Goal: Task Accomplishment & Management: Complete application form

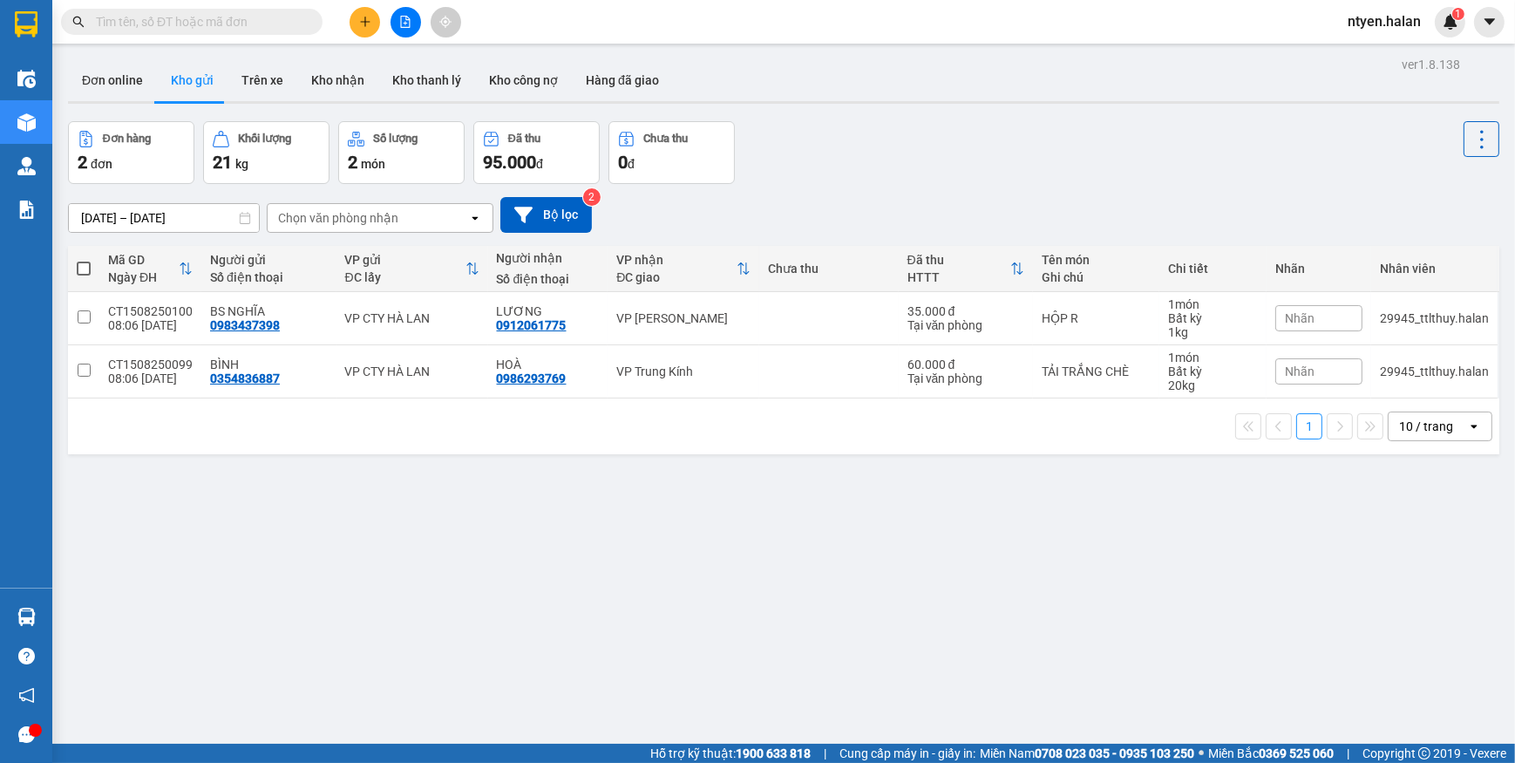
click at [113, 10] on span at bounding box center [192, 22] width 262 height 26
click at [122, 25] on input "text" at bounding box center [199, 21] width 206 height 19
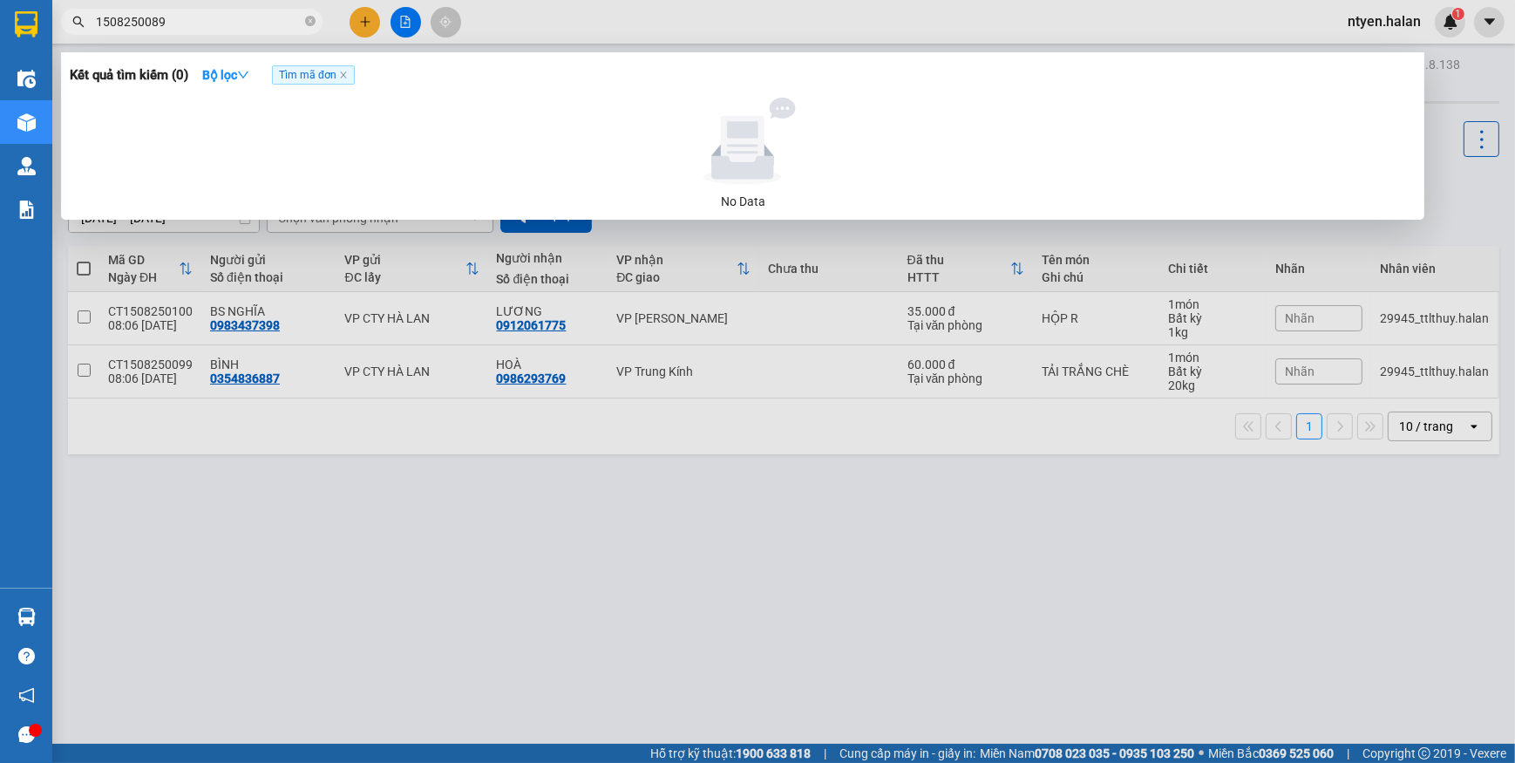
type input "1508250089"
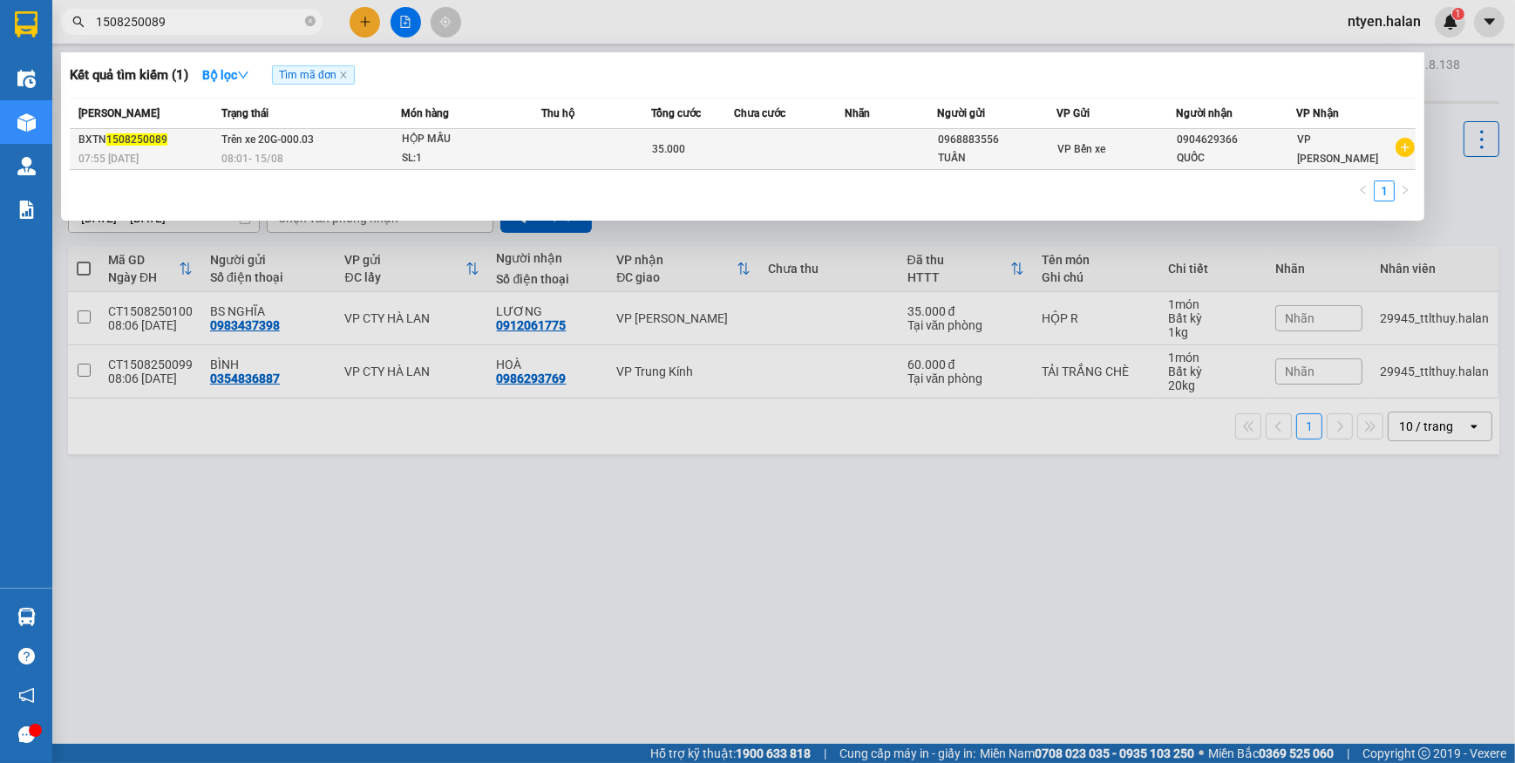
click at [320, 139] on td "Trên xe 20G-000.03 08:01 [DATE]" at bounding box center [309, 149] width 184 height 41
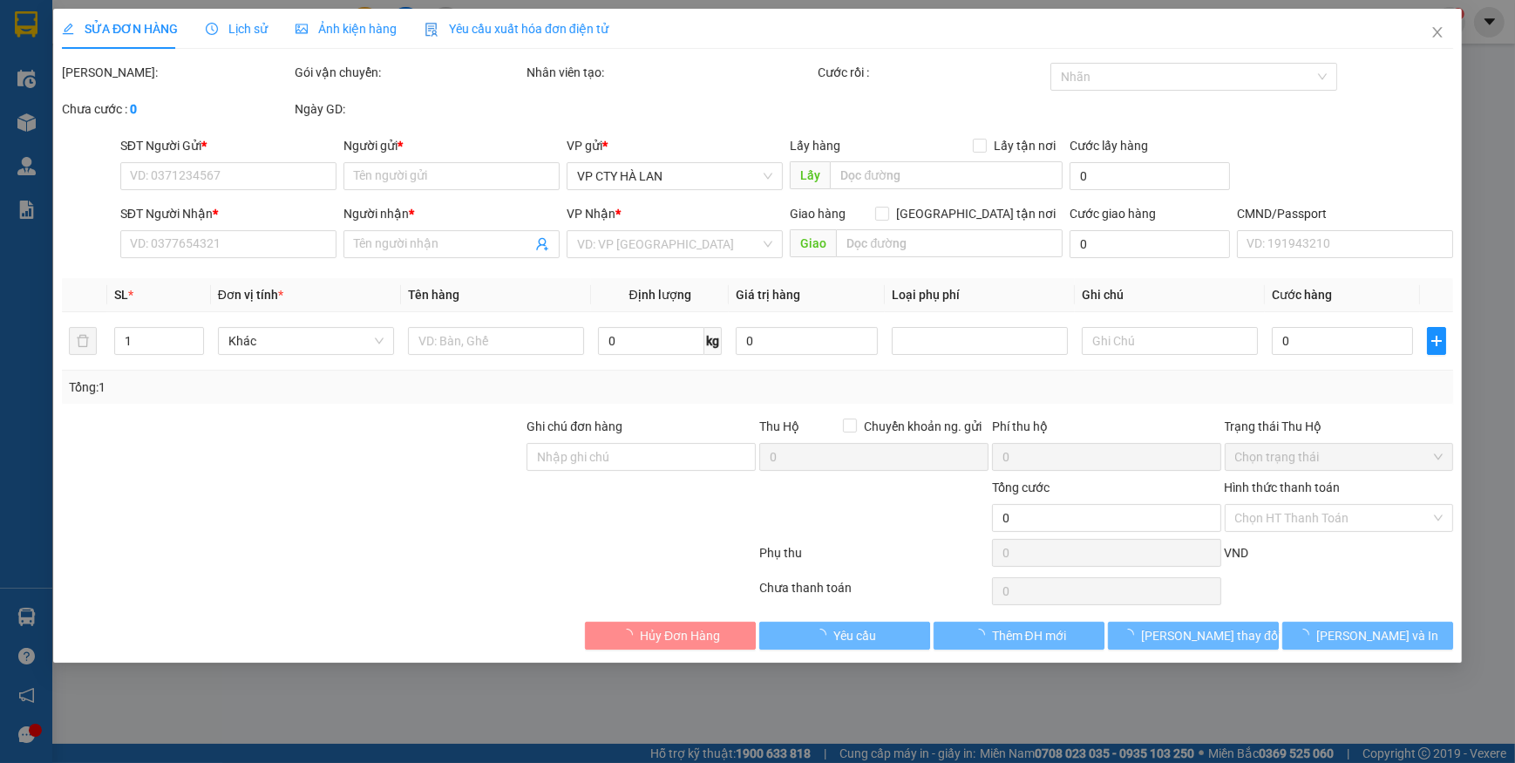
type input "0968883556"
type input "TUẤN"
type input "0904629366"
type input "QUỐC"
type input "35.000"
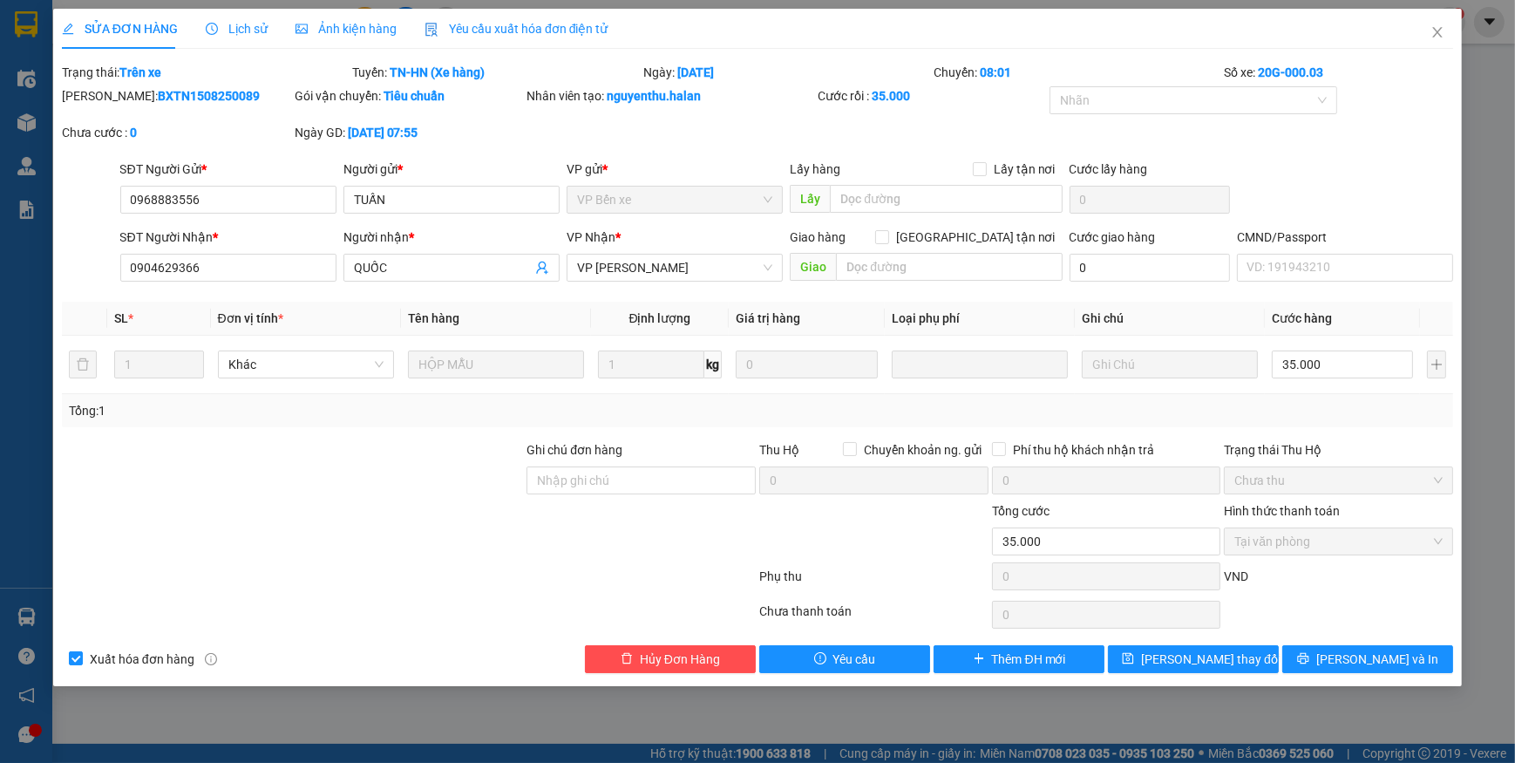
click at [459, 34] on span "Yêu cầu xuất hóa đơn điện tử" at bounding box center [517, 29] width 184 height 14
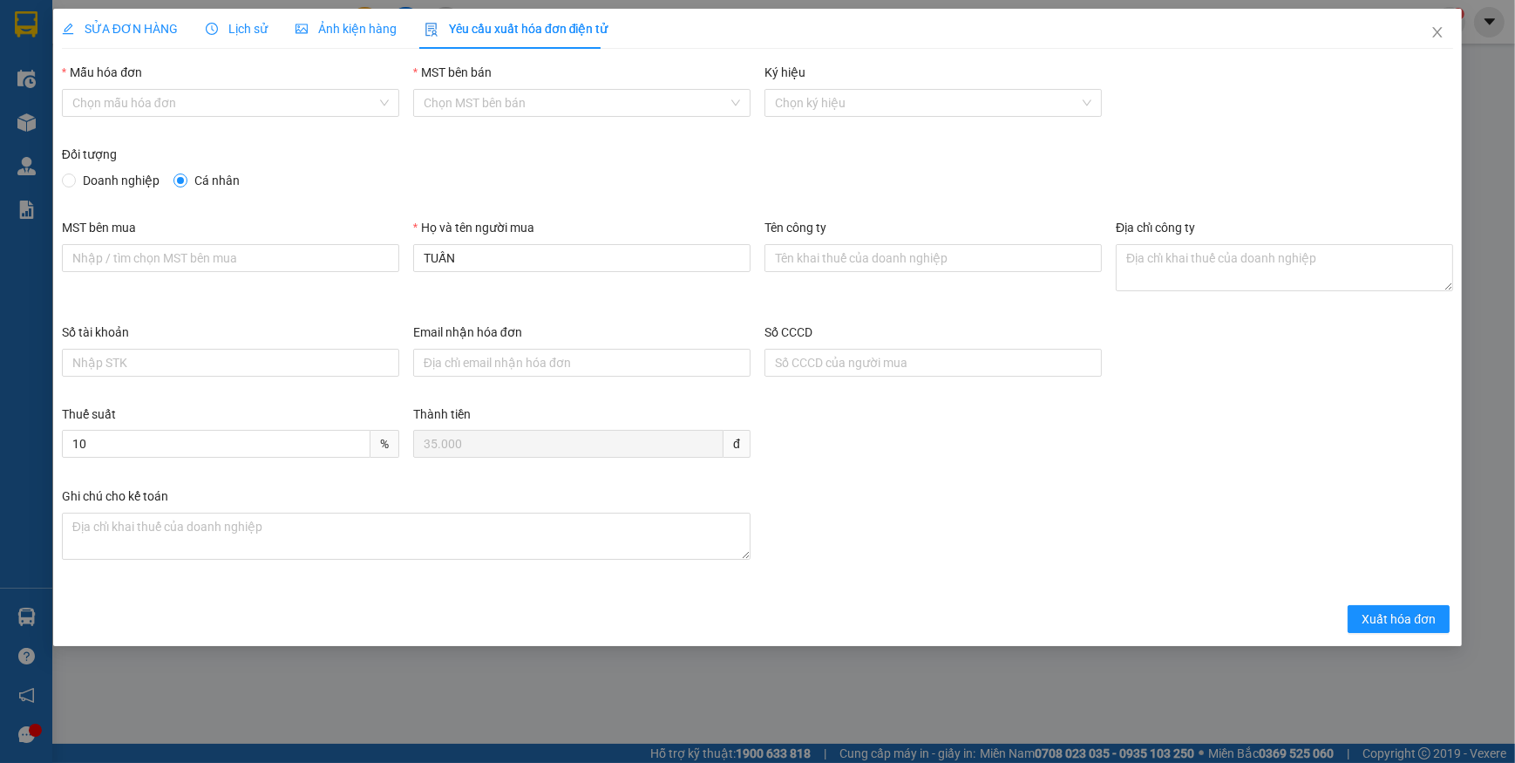
click at [89, 87] on div "Mẫu hóa đơn" at bounding box center [230, 76] width 337 height 26
click at [95, 105] on input "Mẫu hóa đơn" at bounding box center [224, 103] width 304 height 26
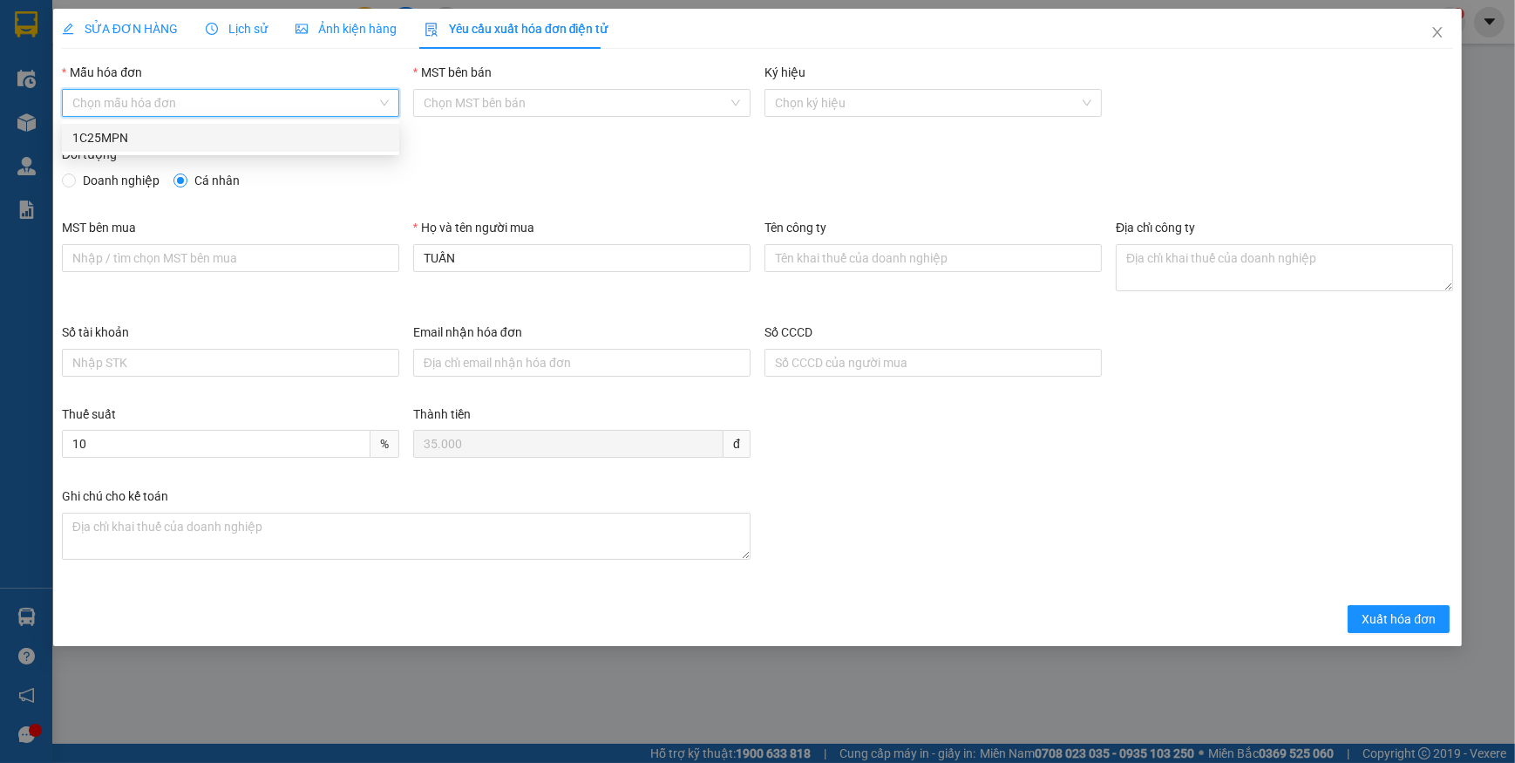
click at [106, 138] on div "1C25MPN" at bounding box center [230, 137] width 316 height 19
type input "8"
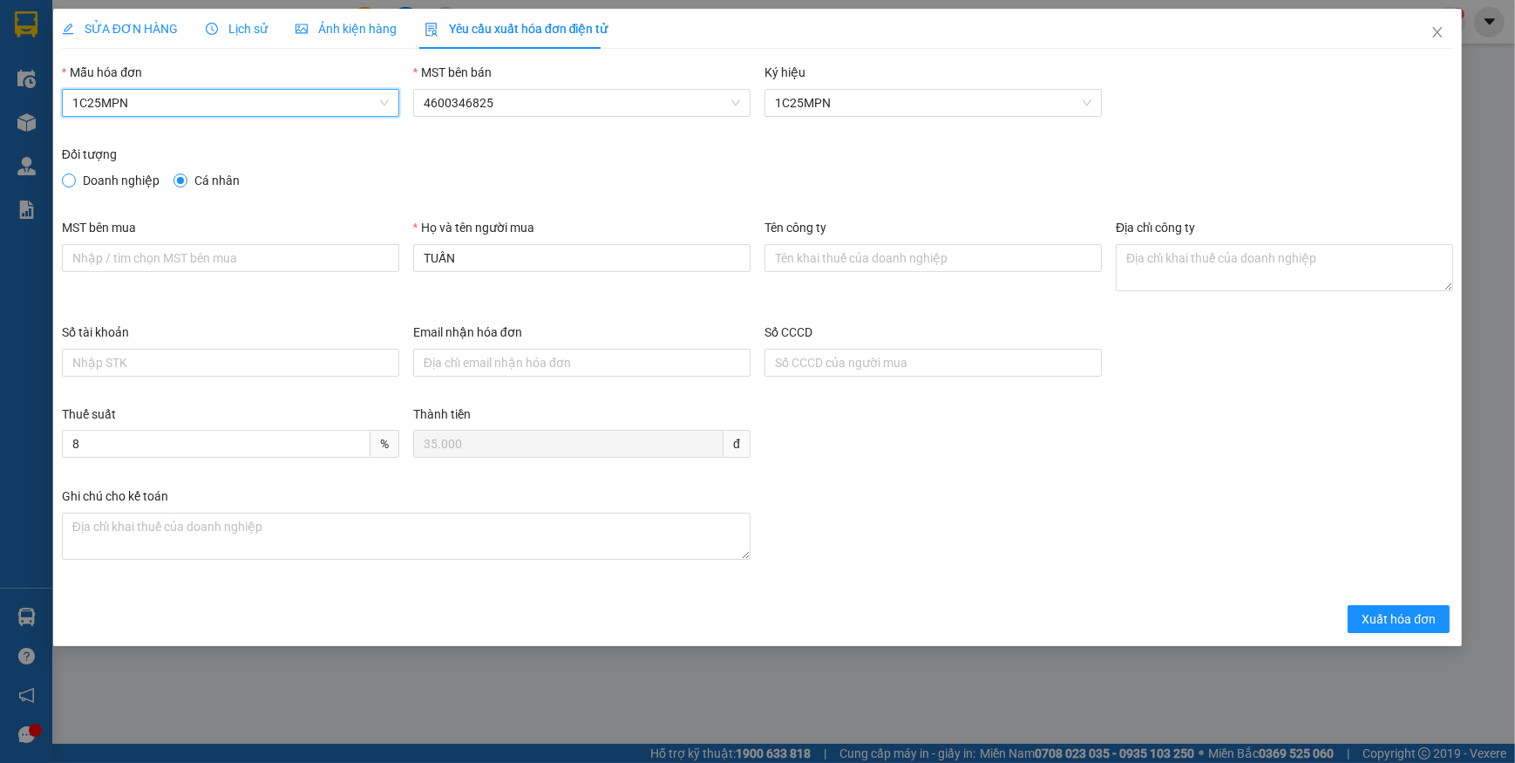
click at [75, 180] on span at bounding box center [69, 180] width 14 height 14
click at [74, 180] on input "Doanh nghiệp" at bounding box center [68, 179] width 12 height 12
radio input "true"
radio input "false"
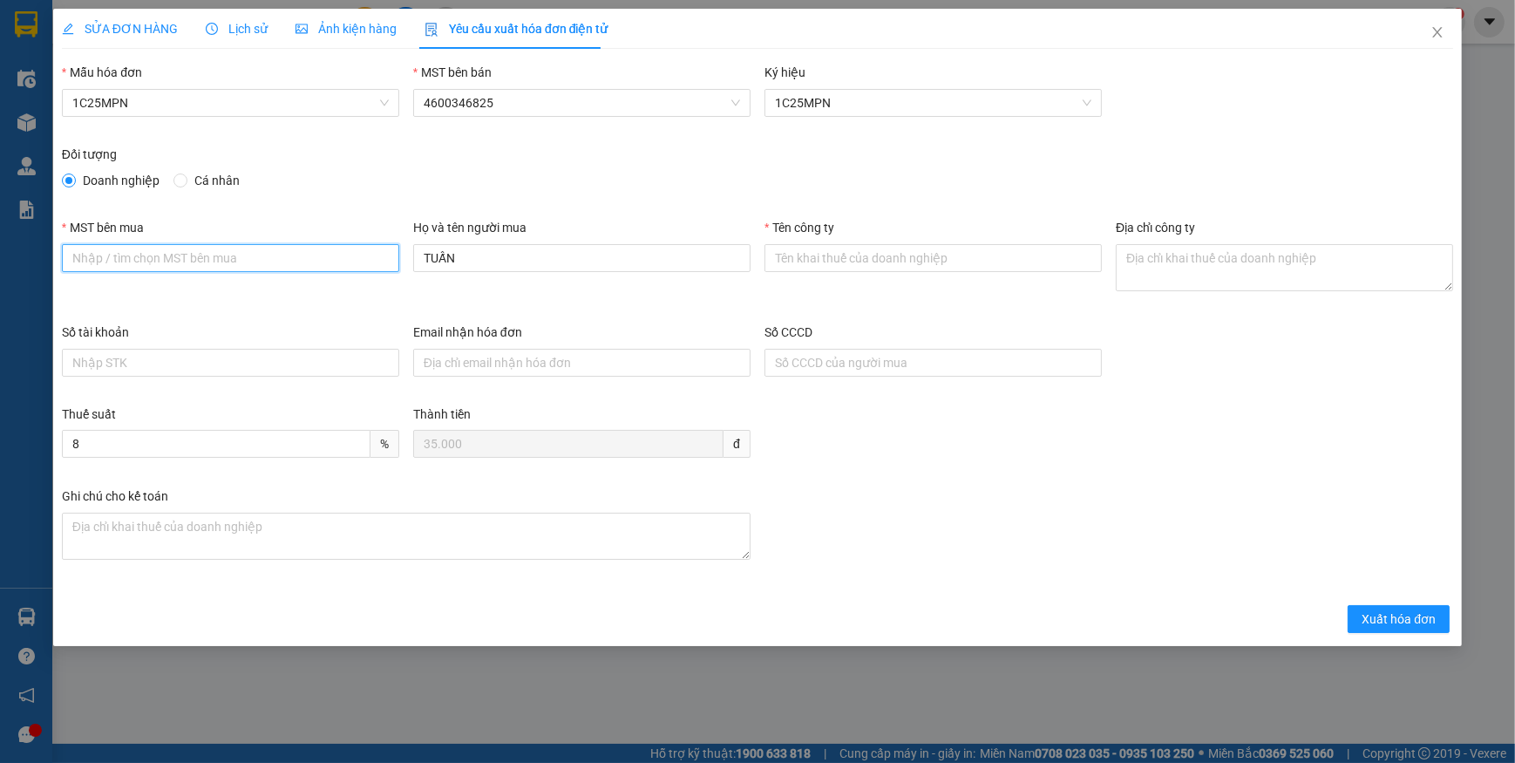
click at [170, 254] on input "MST bên mua" at bounding box center [230, 258] width 337 height 28
paste input "2300898187"
type input "2300898187"
click at [855, 253] on input "Tên công ty" at bounding box center [933, 258] width 337 height 28
paste input "CÔNG TY TNHH THƯƠNG MẠI DỊCH VỤ Y TẾ BẠCH MAI"
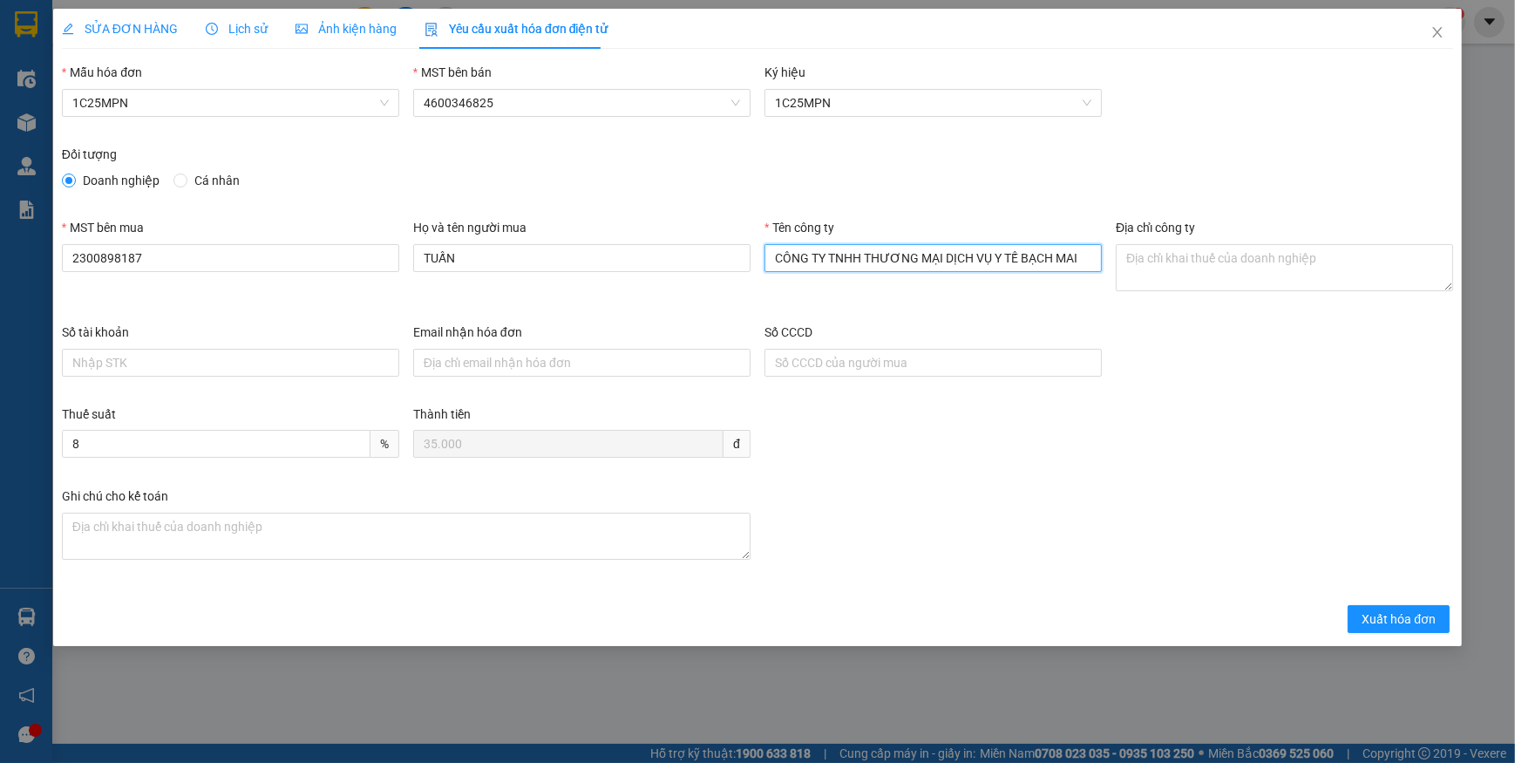
type input "CÔNG TY TNHH THƯƠNG MẠI DỊCH VỤ Y TẾ BẠCH MAI"
drag, startPoint x: 1178, startPoint y: 255, endPoint x: 1168, endPoint y: 255, distance: 9.6
click at [1177, 254] on textarea "Địa chỉ công ty" at bounding box center [1284, 267] width 337 height 47
paste textarea "Số nhà [STREET_ADDRESS]."
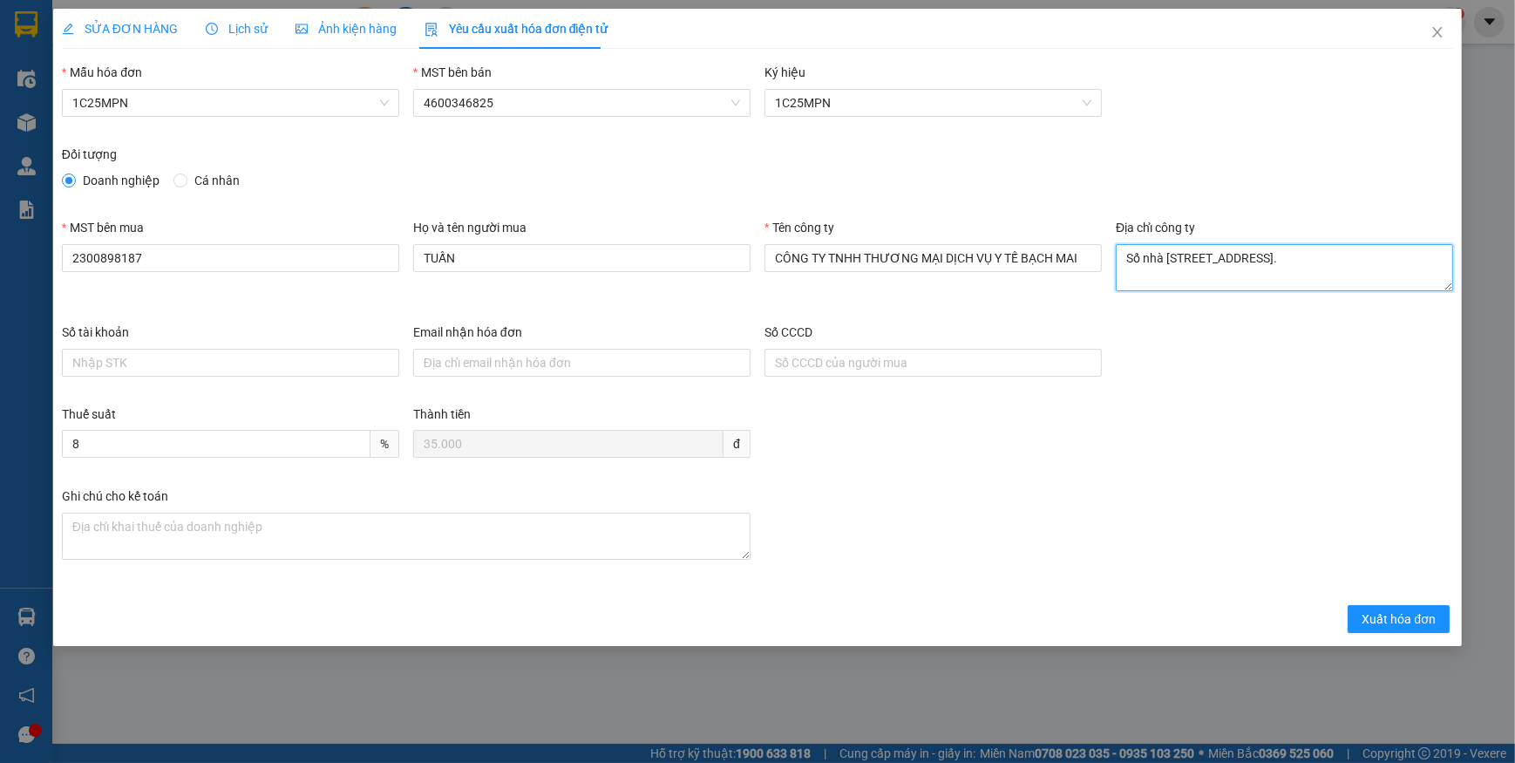
type textarea "Số nhà [STREET_ADDRESS]."
click at [1378, 616] on span "Xuất hóa đơn" at bounding box center [1399, 618] width 74 height 19
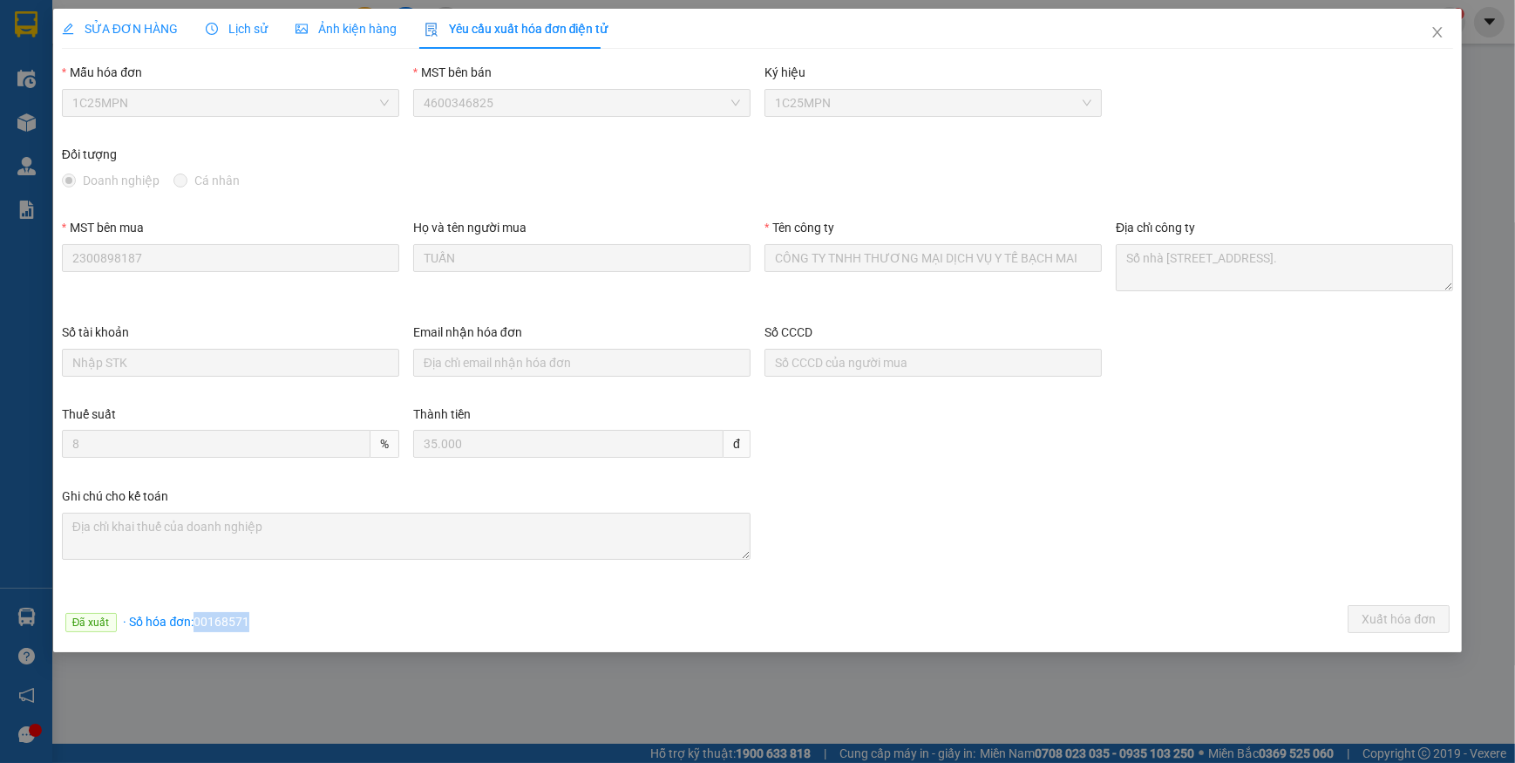
drag, startPoint x: 194, startPoint y: 616, endPoint x: 270, endPoint y: 623, distance: 77.1
click at [270, 623] on div "Đã xuất · Số hóa đơn: 00168571 Xuất hóa đơn" at bounding box center [757, 622] width 1398 height 34
copy span "00168571"
click at [1427, 30] on span "Close" at bounding box center [1437, 33] width 49 height 49
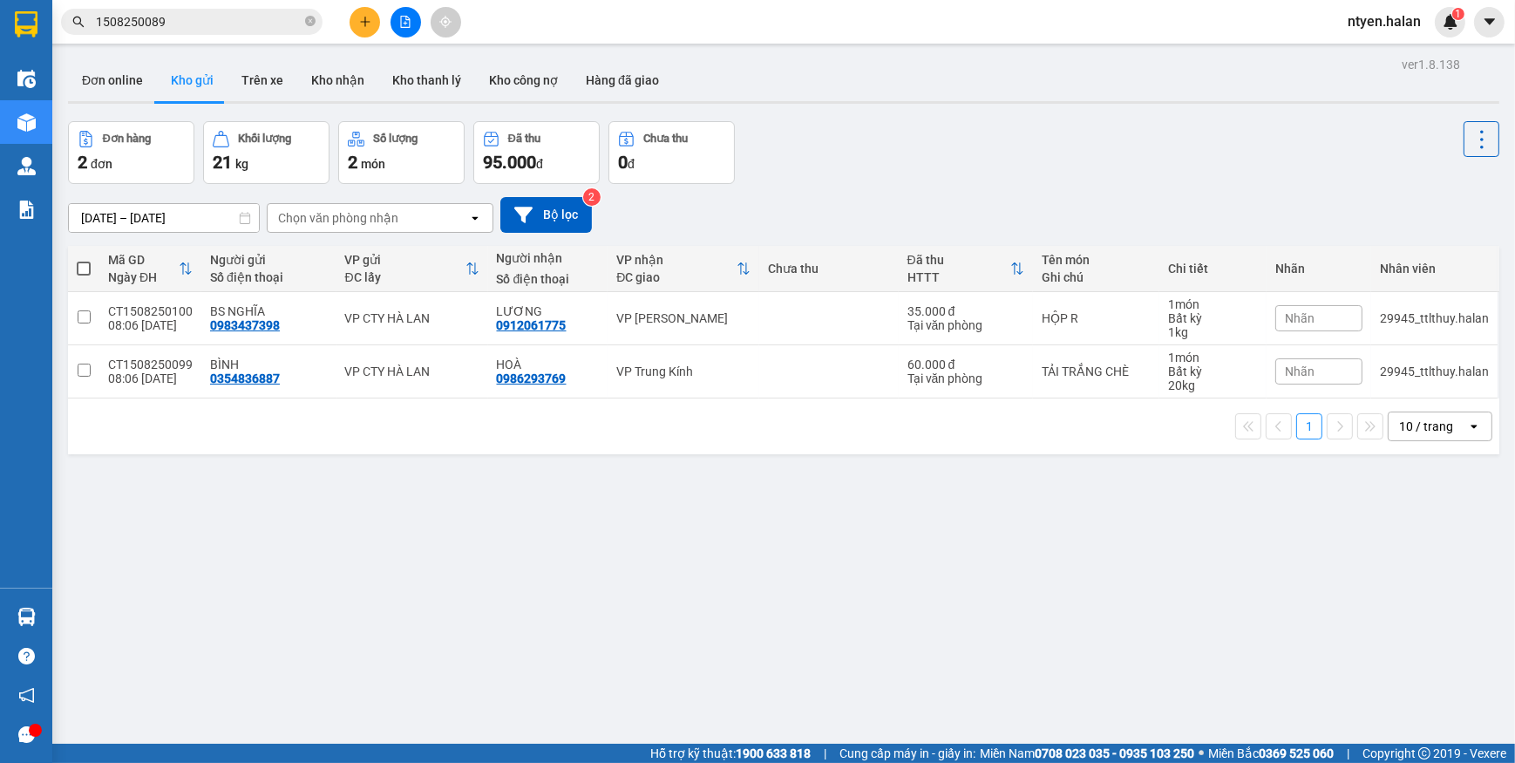
drag, startPoint x: 310, startPoint y: 20, endPoint x: 282, endPoint y: 20, distance: 27.9
click at [307, 20] on icon "close-circle" at bounding box center [310, 21] width 10 height 10
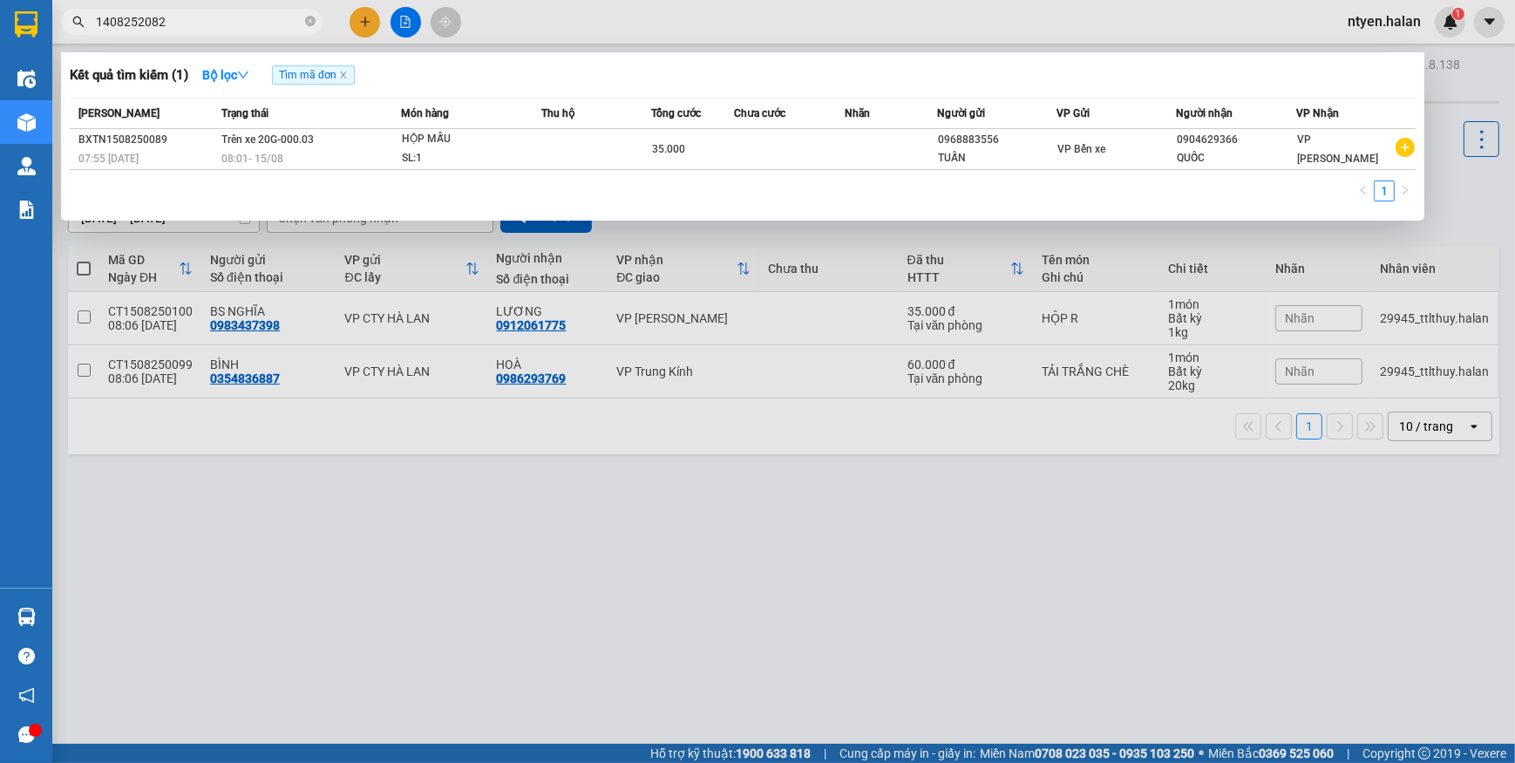
type input "1408252082"
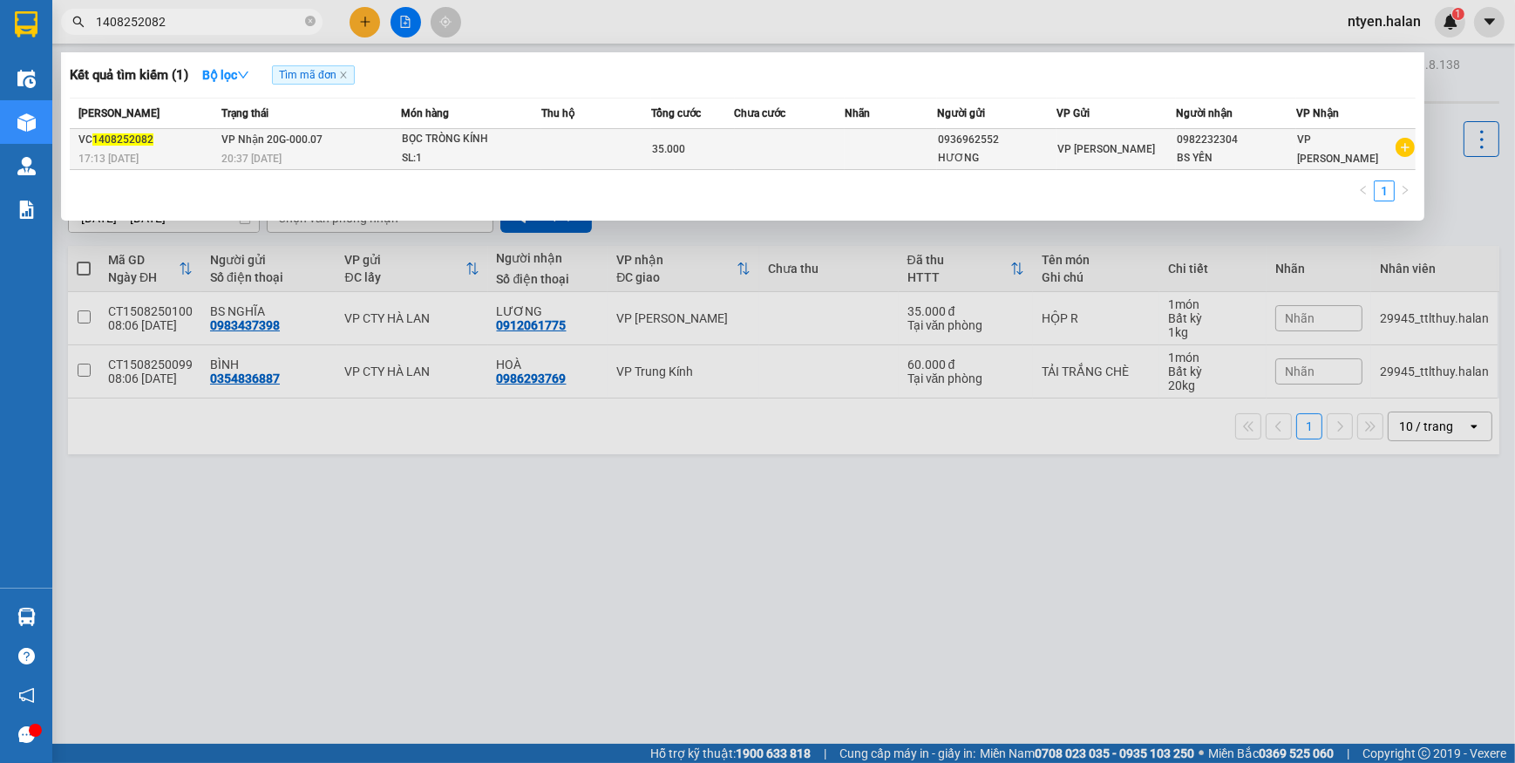
click at [261, 153] on span "20:37 [DATE]" at bounding box center [251, 159] width 60 height 12
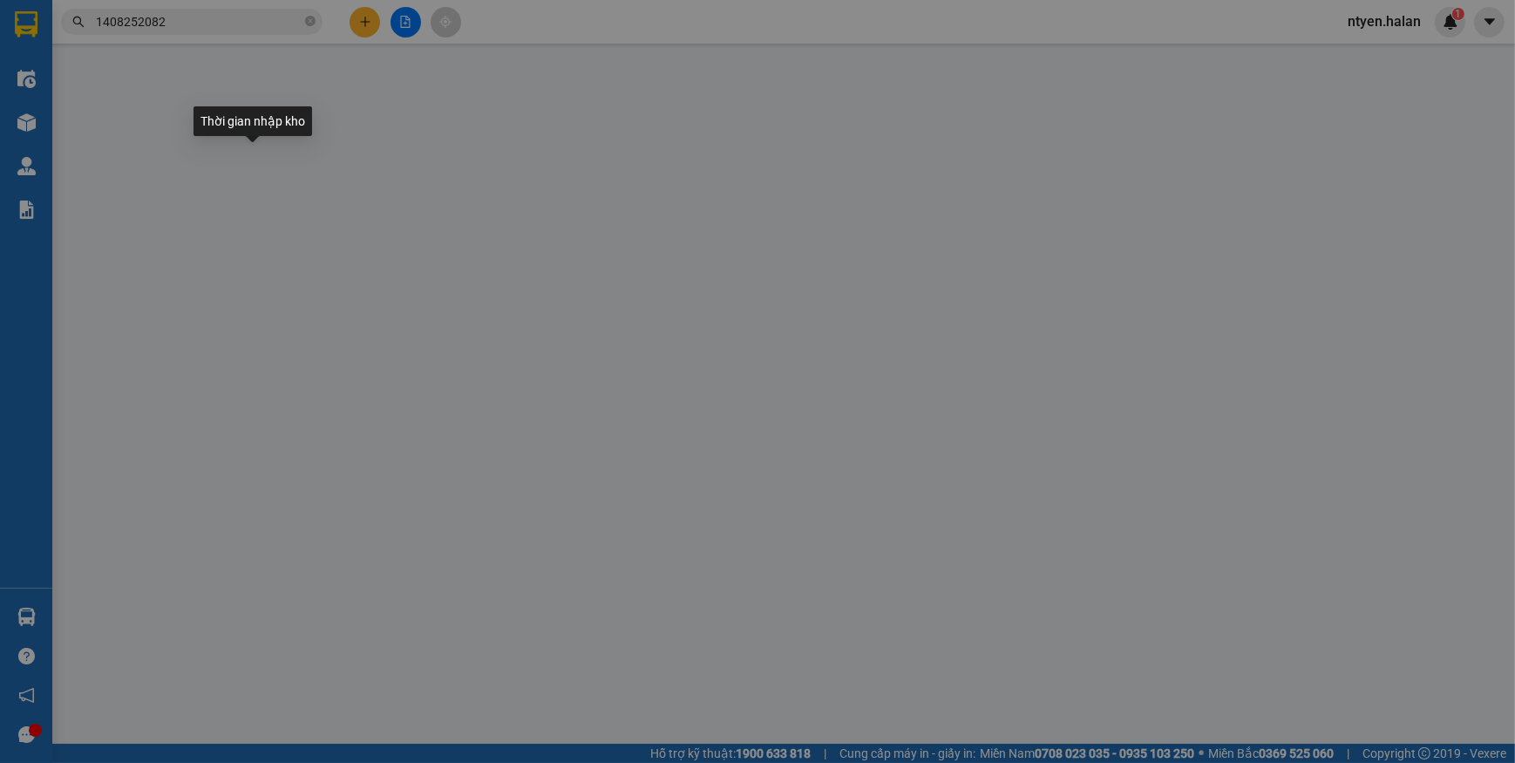
type input "0936962552"
type input "HƯƠNG"
type input "0982232304"
type input "BS YẾN"
type input "35.000"
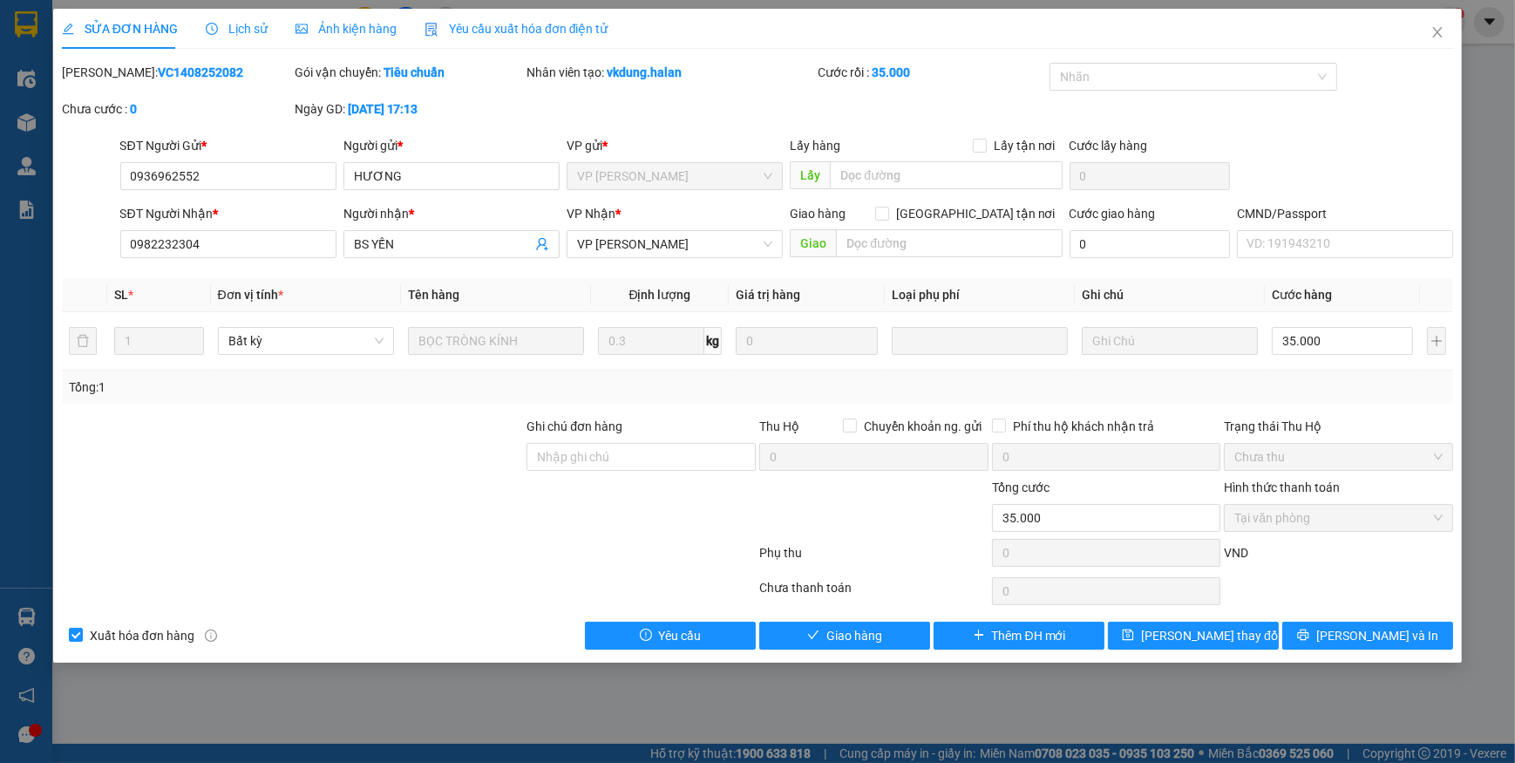
click at [506, 36] on div "Yêu cầu xuất hóa đơn điện tử" at bounding box center [517, 28] width 184 height 19
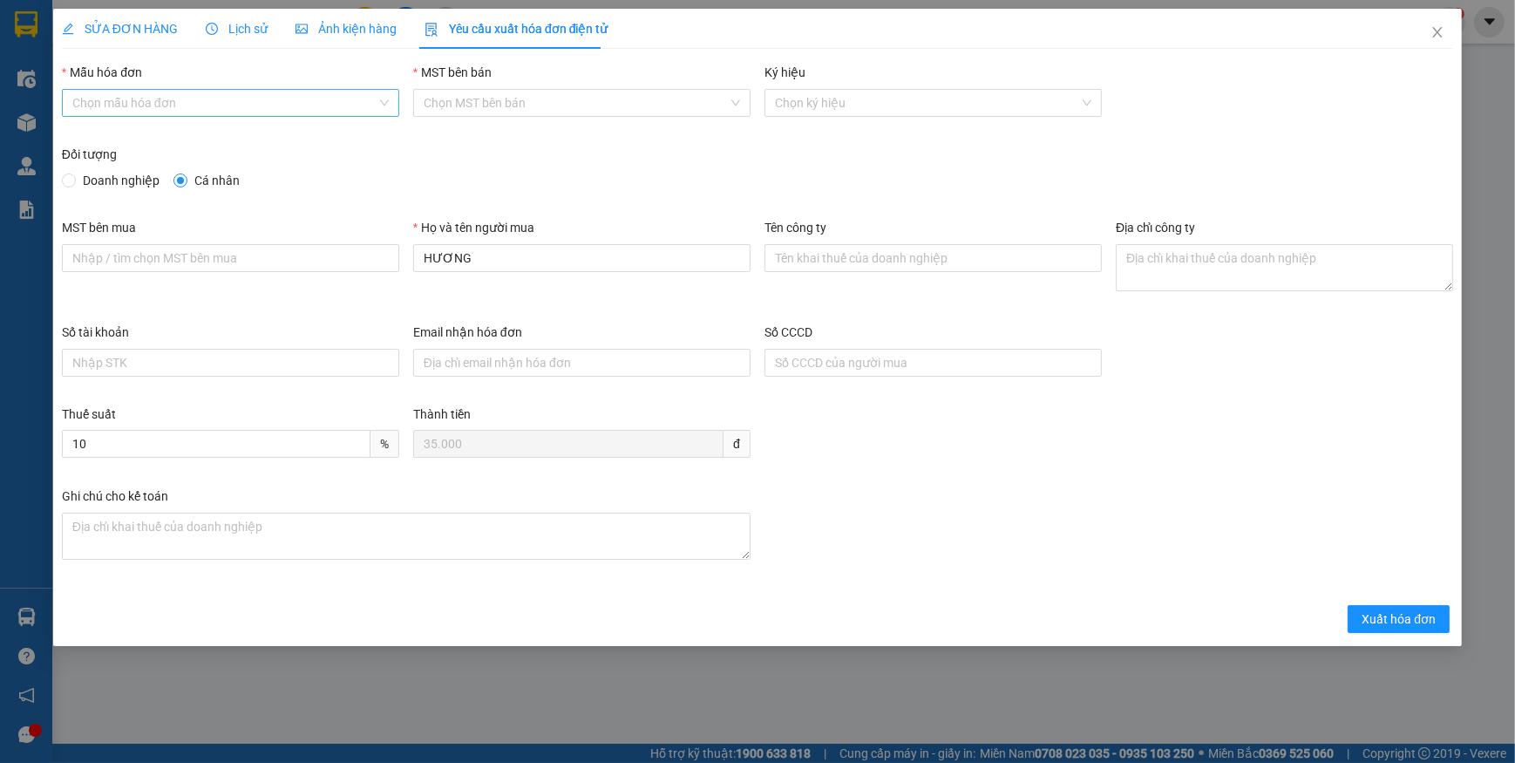
click at [101, 97] on input "Mẫu hóa đơn" at bounding box center [224, 103] width 304 height 26
click at [104, 183] on span "Doanh nghiệp" at bounding box center [121, 180] width 91 height 19
click at [74, 183] on input "Doanh nghiệp" at bounding box center [68, 179] width 12 height 12
radio input "true"
radio input "false"
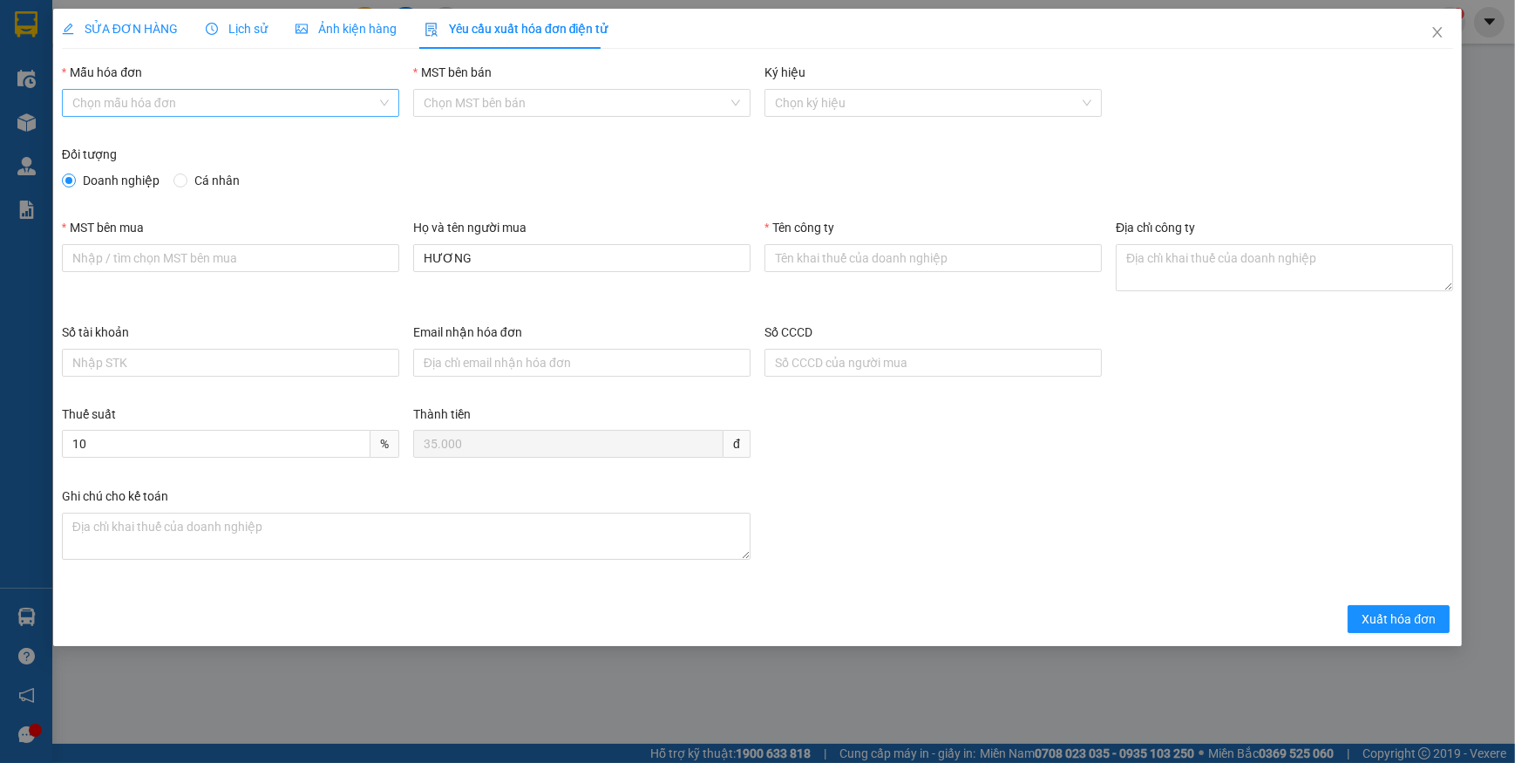
click at [119, 92] on input "Mẫu hóa đơn" at bounding box center [224, 103] width 304 height 26
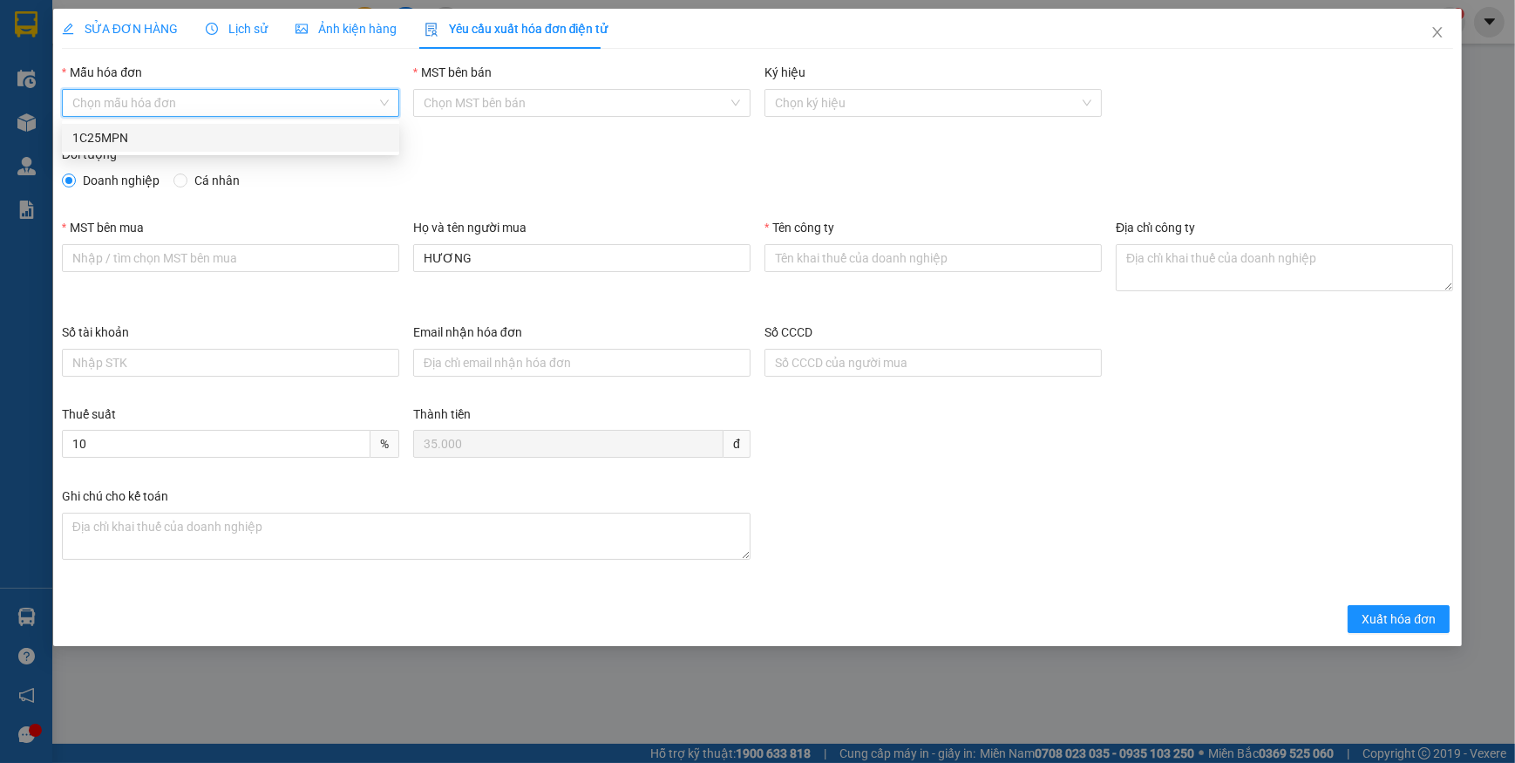
click at [111, 143] on div "1C25MPN" at bounding box center [230, 137] width 316 height 19
type input "8"
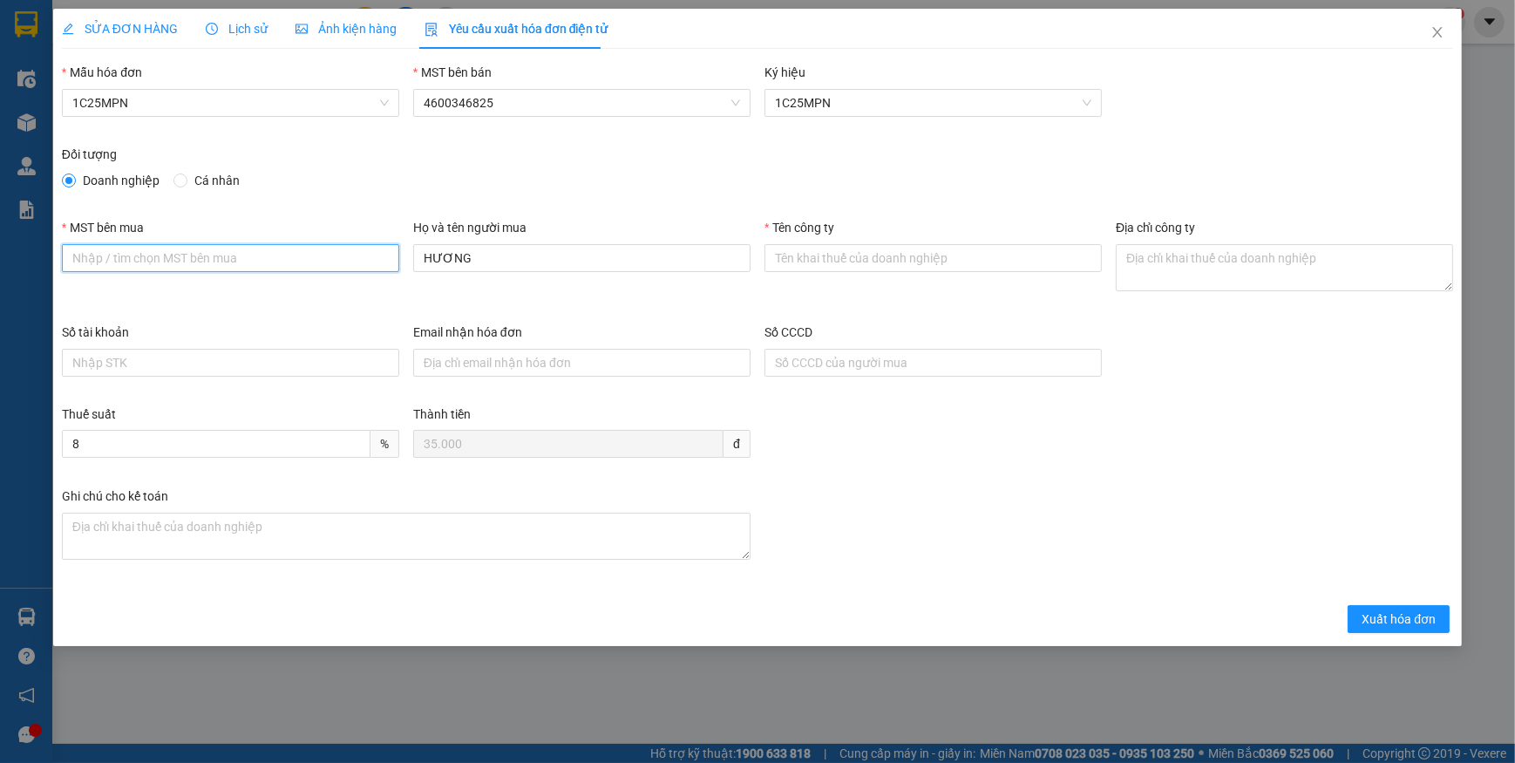
click at [150, 248] on input "MST bên mua" at bounding box center [230, 258] width 337 height 28
paste input "0109291364"
type input "0109291364"
click at [813, 250] on input "Tên công ty" at bounding box center [933, 258] width 337 height 28
paste input "CÔNG TY TNHH ĐẦU TƯ FANO"
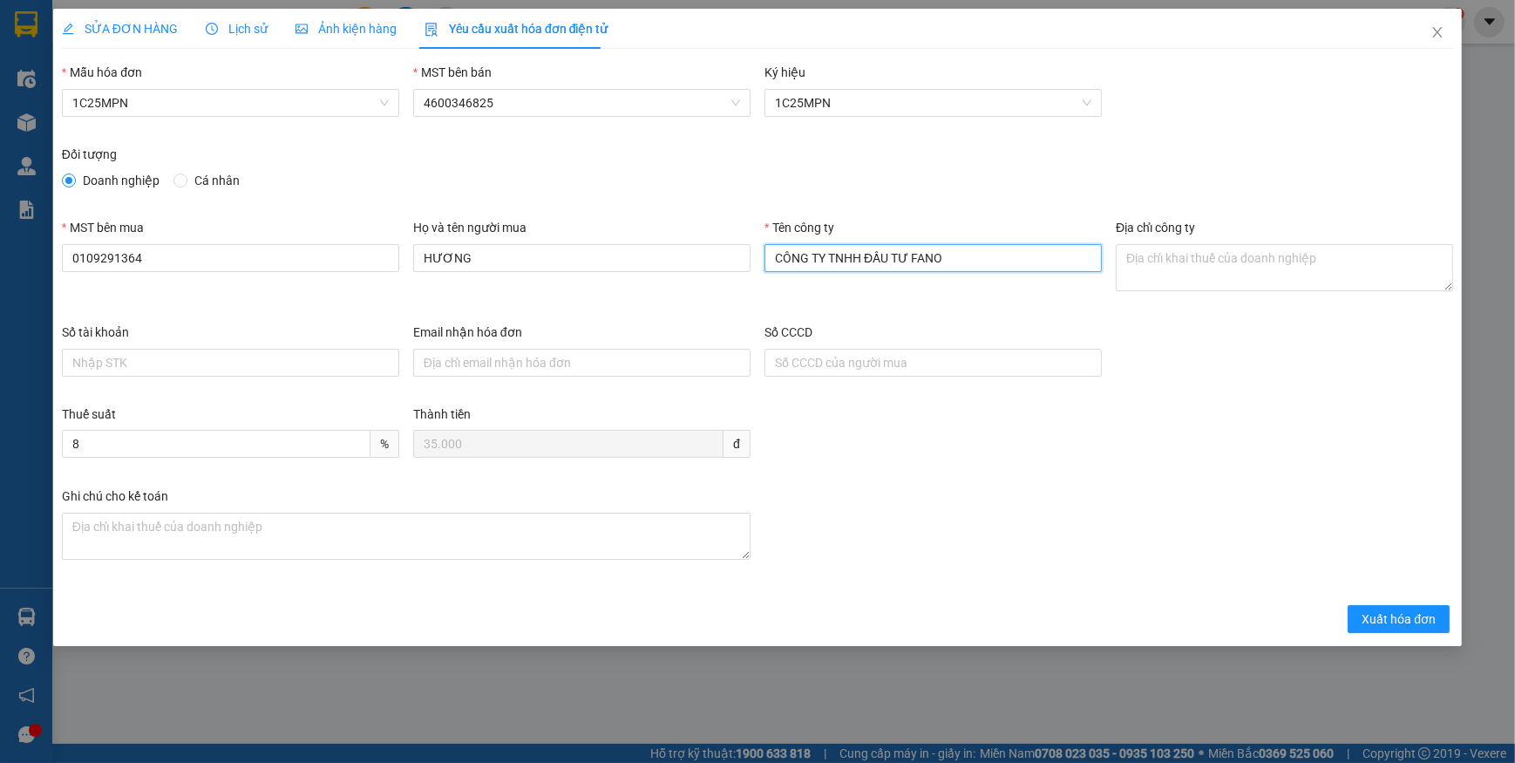
type input "CÔNG TY TNHH ĐẦU TƯ FANO"
click at [1146, 263] on textarea "Địa chỉ công ty" at bounding box center [1284, 267] width 337 height 47
paste textarea "Tầng 12, Tòa nhà Licogi 13, Số 164 Khuất [GEOGRAPHIC_DATA], [GEOGRAPHIC_DATA], …"
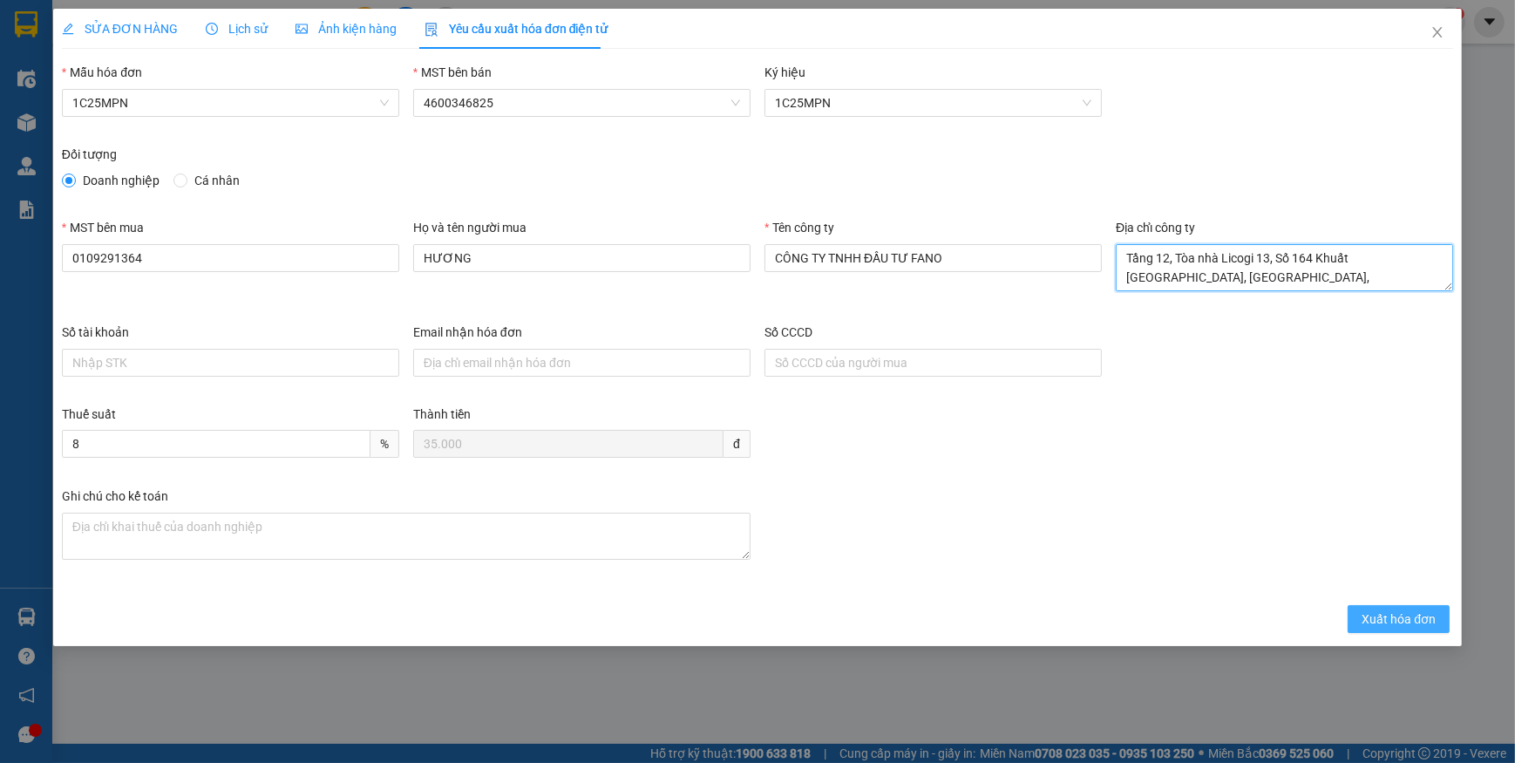
type textarea "Tầng 12, Tòa nhà Licogi 13, Số 164 Khuất [GEOGRAPHIC_DATA], [GEOGRAPHIC_DATA], …"
click at [1402, 618] on span "Xuất hóa đơn" at bounding box center [1399, 618] width 74 height 19
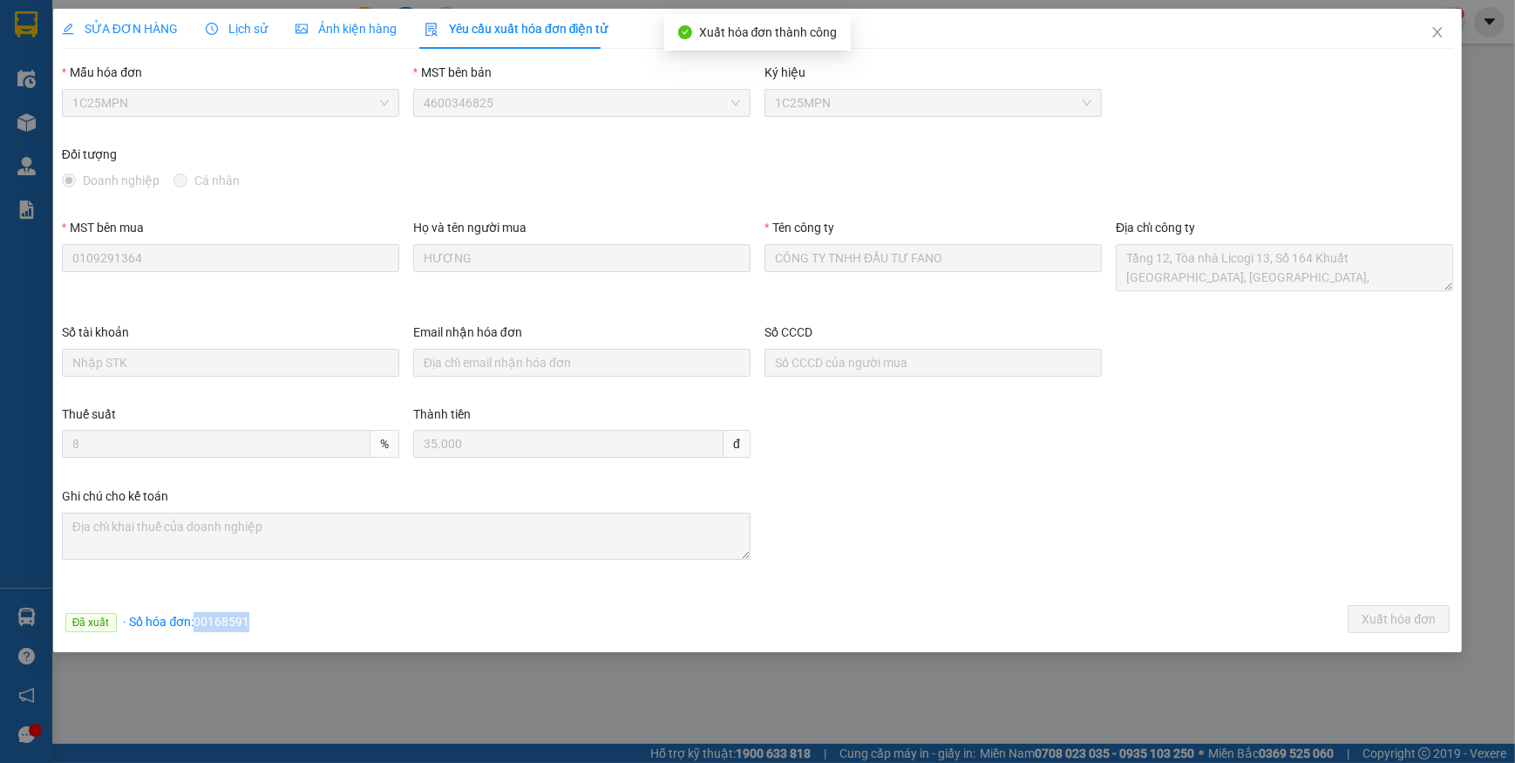
drag, startPoint x: 194, startPoint y: 622, endPoint x: 288, endPoint y: 619, distance: 93.3
click at [288, 619] on div "Đã xuất · Số hóa đơn: 00168591 Xuất hóa đơn" at bounding box center [757, 622] width 1398 height 34
copy span "00168591"
click at [1444, 37] on icon "close" at bounding box center [1438, 32] width 14 height 14
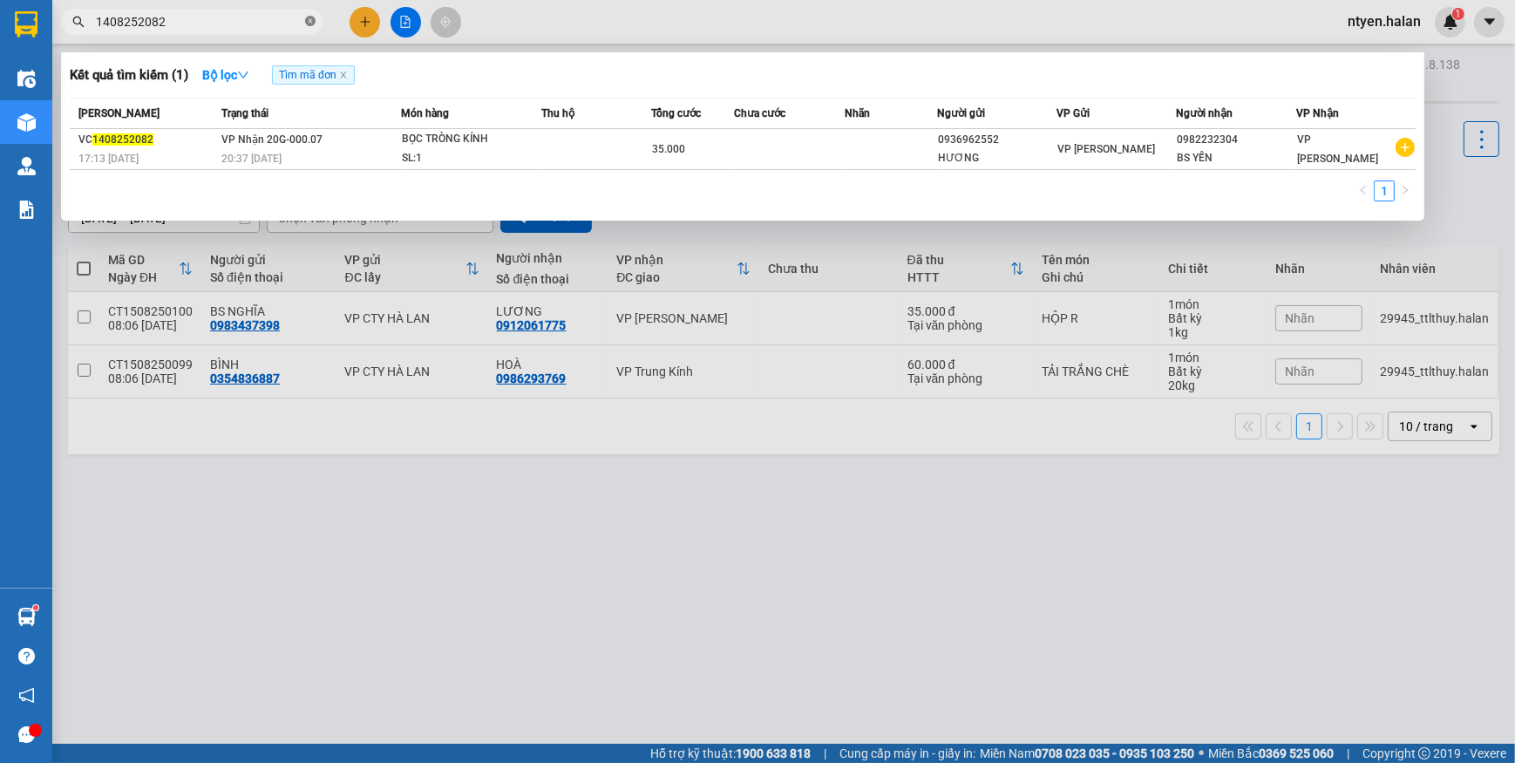
click at [309, 19] on icon "close-circle" at bounding box center [310, 21] width 10 height 10
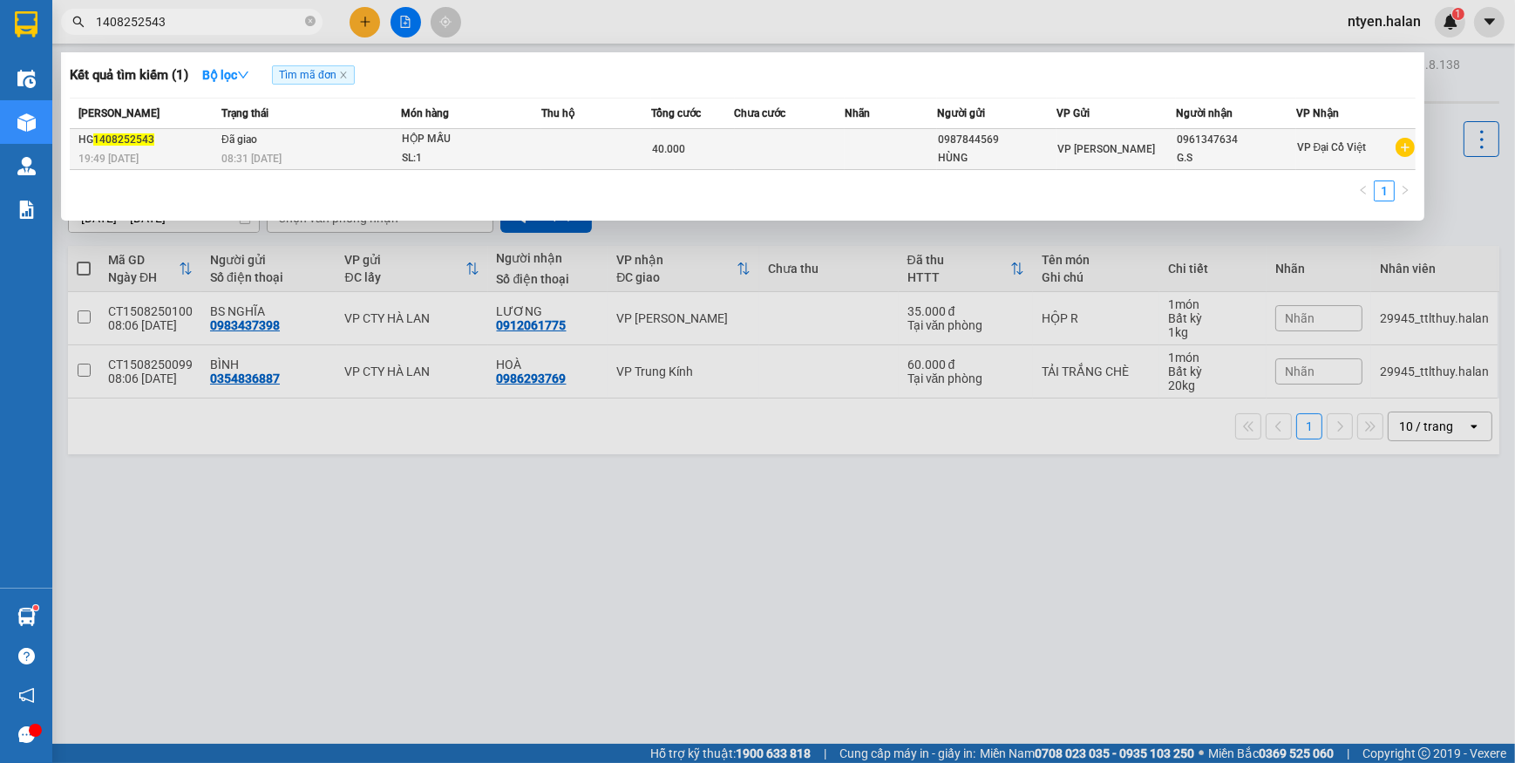
type input "1408252543"
click at [272, 145] on td "Đã giao 08:31 [DATE]" at bounding box center [309, 149] width 184 height 41
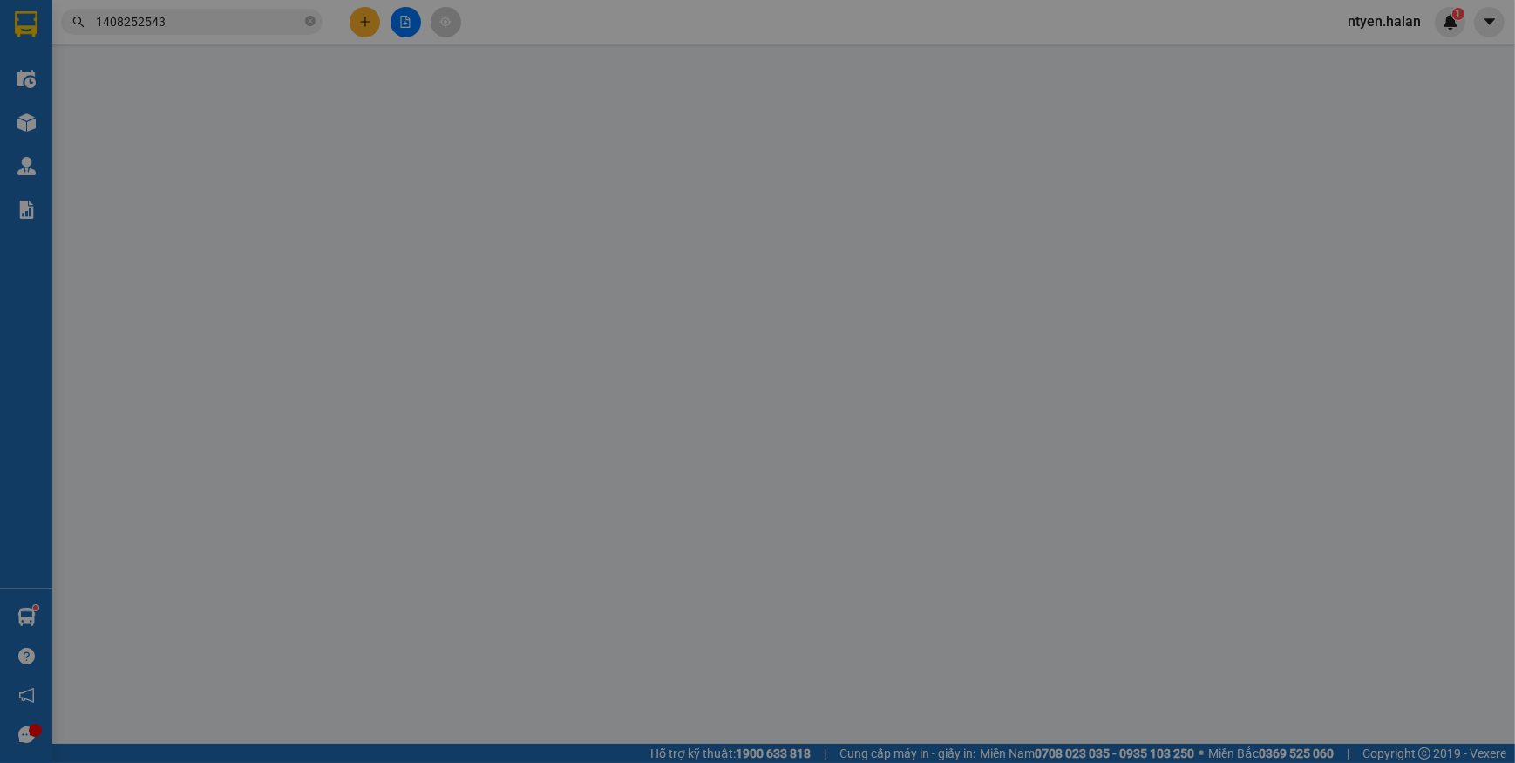
type input "0987844569"
type input "HÙNG"
type input "0961347634"
type input "G.S"
type input "40.000"
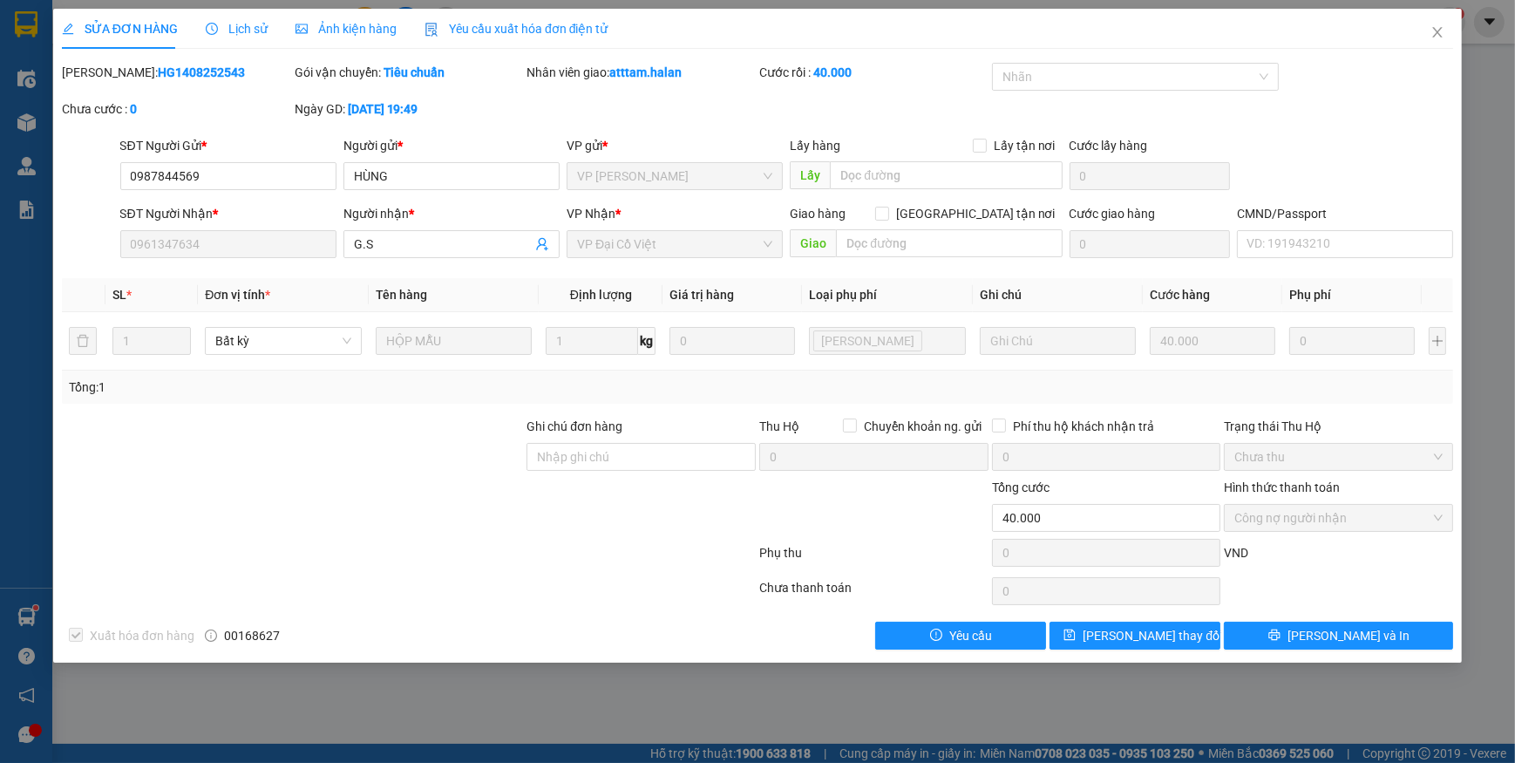
click at [487, 22] on span "Yêu cầu xuất hóa đơn điện tử" at bounding box center [517, 29] width 184 height 14
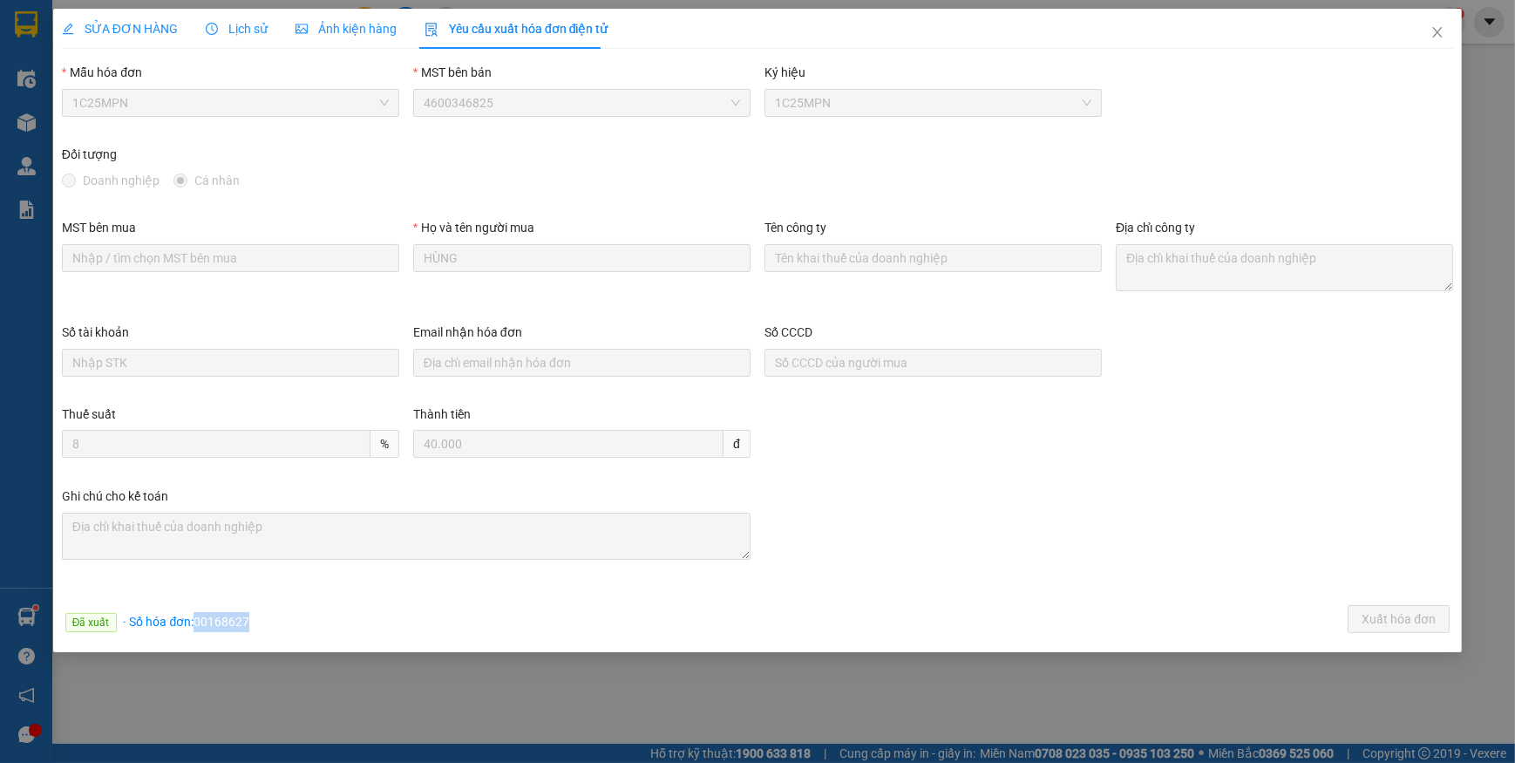
drag, startPoint x: 197, startPoint y: 619, endPoint x: 275, endPoint y: 623, distance: 77.7
click at [275, 623] on div "Đã xuất · Số hóa đơn: 00168627 Xuất hóa đơn" at bounding box center [757, 622] width 1398 height 34
copy span "00168627"
click at [1431, 31] on icon "close" at bounding box center [1438, 32] width 14 height 14
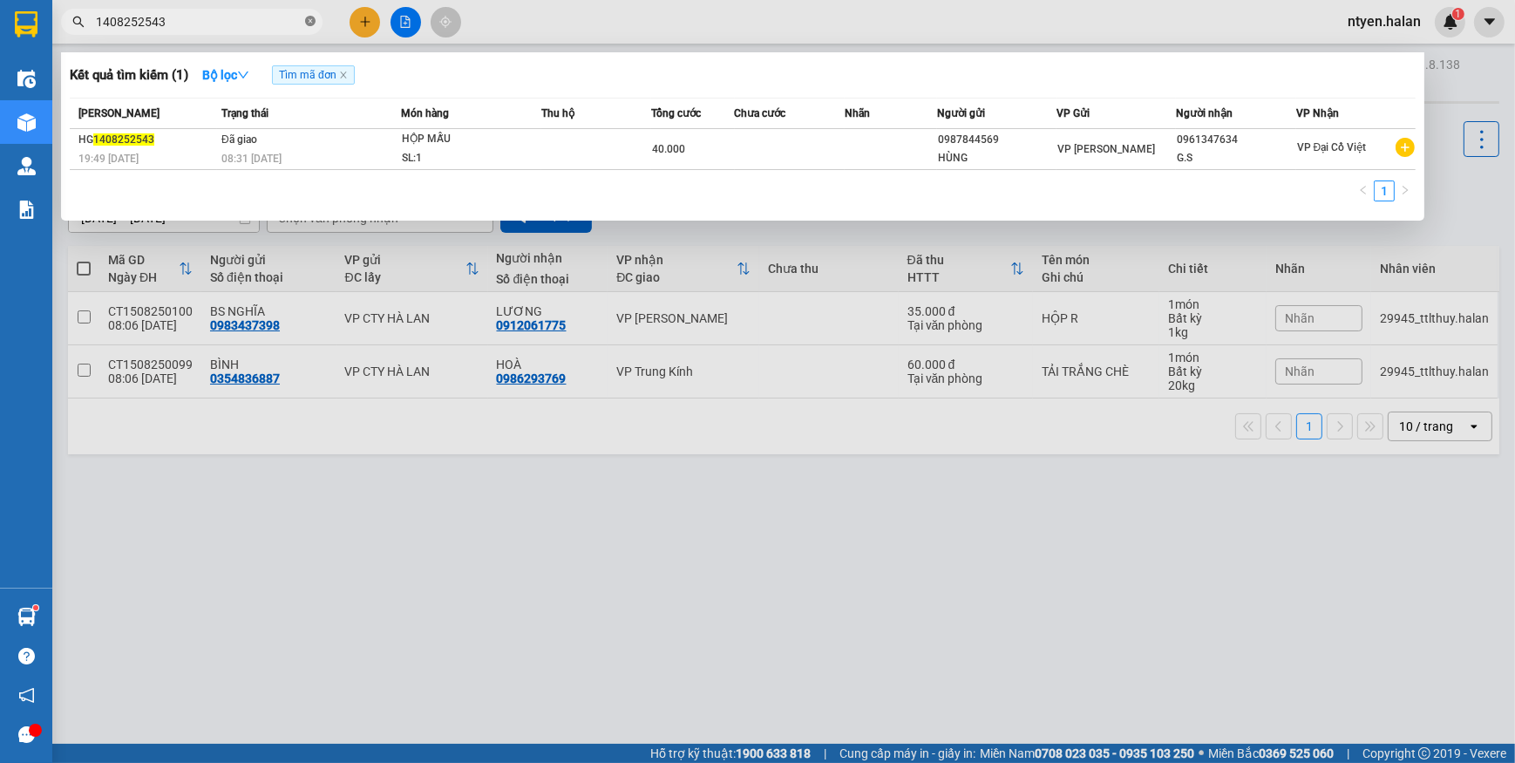
click at [309, 19] on icon "close-circle" at bounding box center [310, 21] width 10 height 10
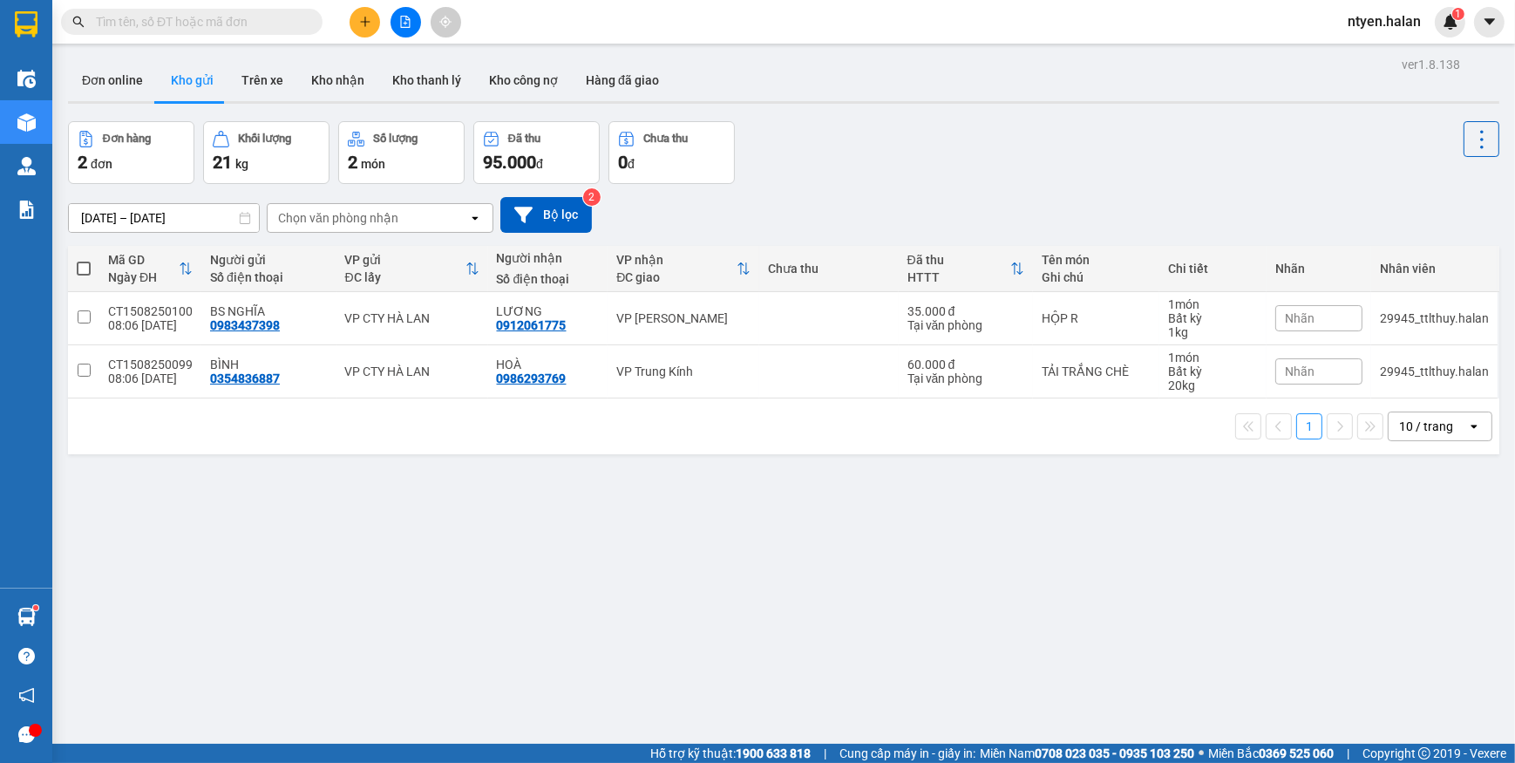
click at [296, 21] on input "text" at bounding box center [199, 21] width 206 height 19
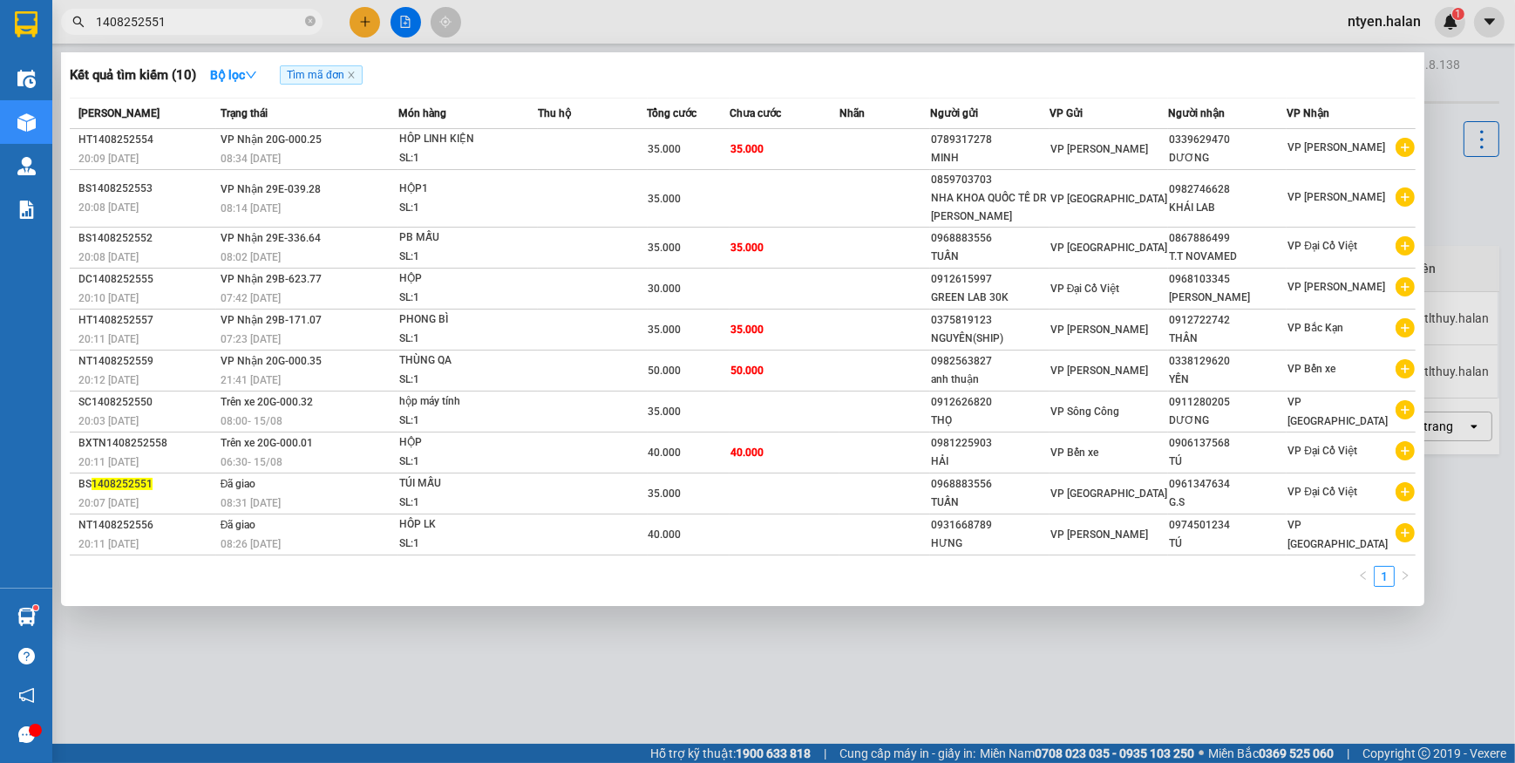
type input "1408252551"
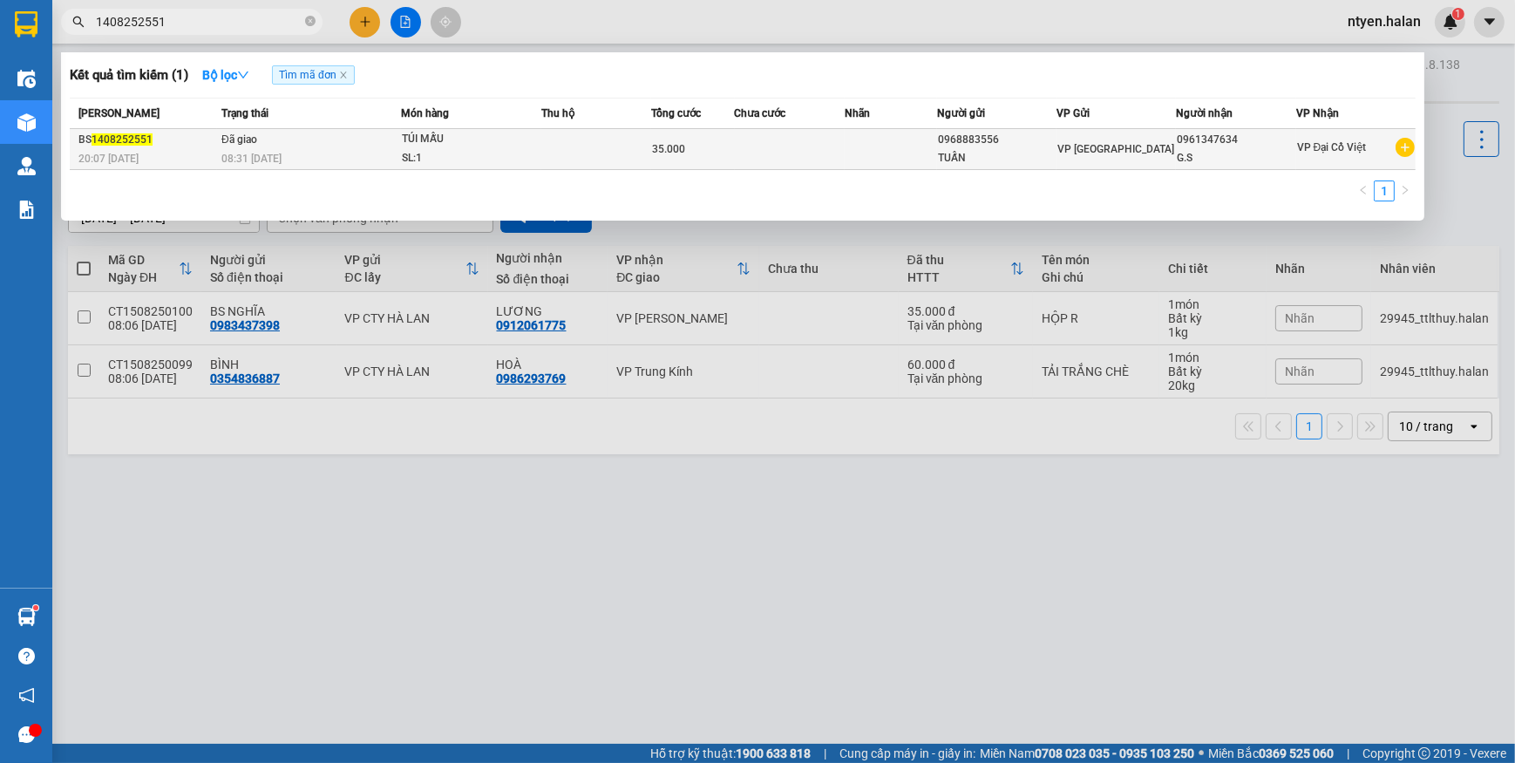
click at [259, 147] on td "Đã giao 08:31 [DATE]" at bounding box center [309, 149] width 184 height 41
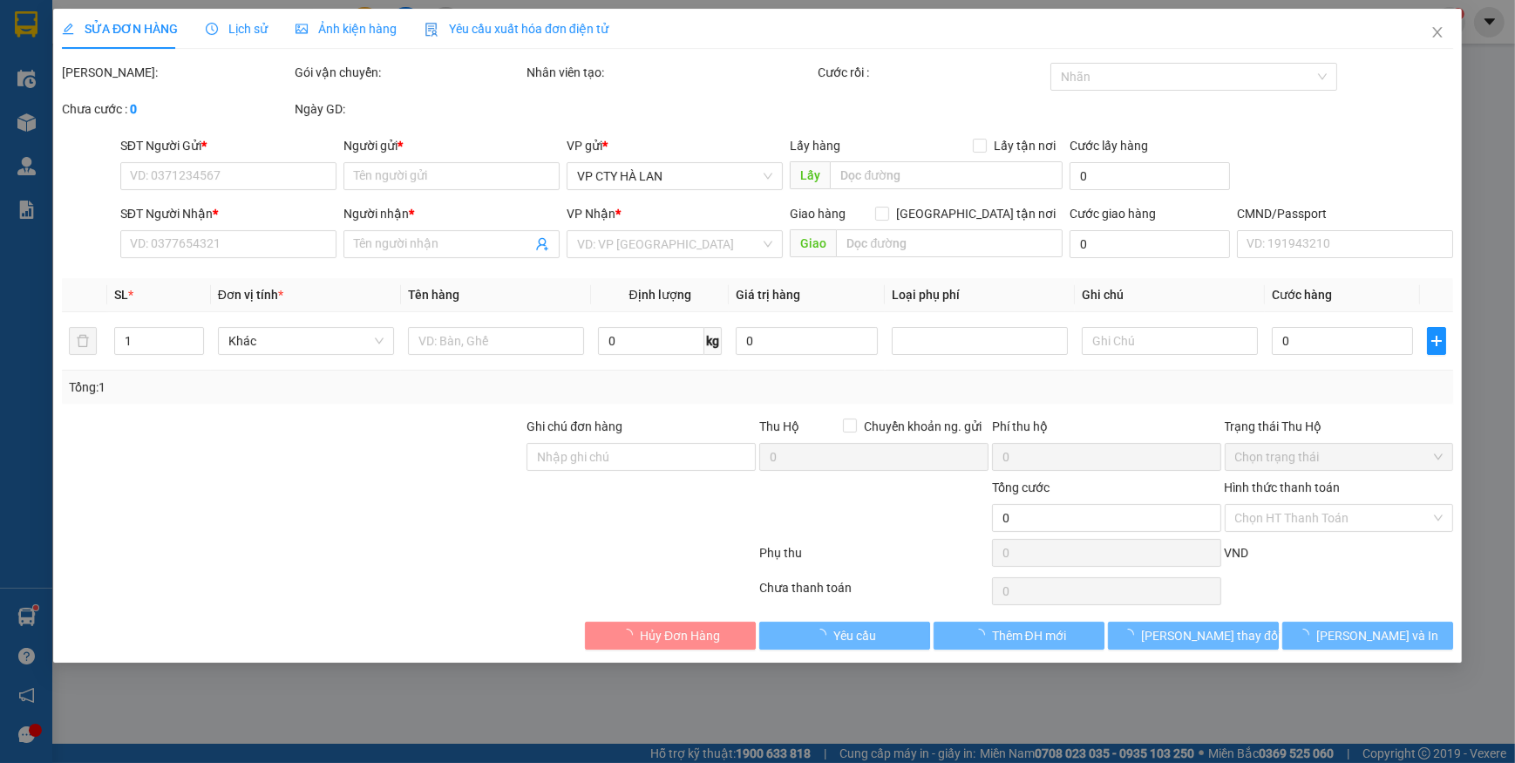
type input "0968883556"
type input "TUẤN"
type input "0961347634"
type input "G.S"
type input "35.000"
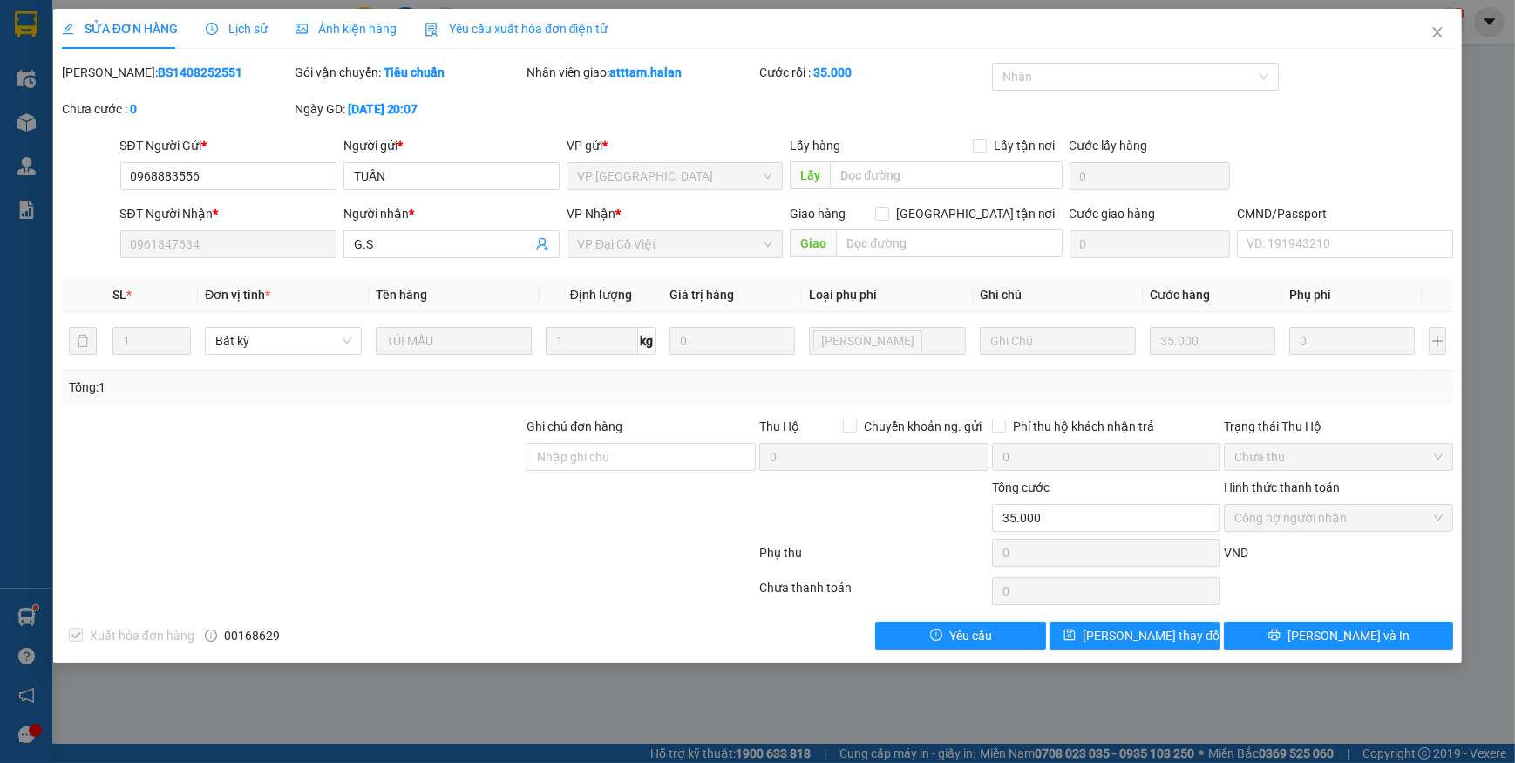
click at [469, 33] on span "Yêu cầu xuất hóa đơn điện tử" at bounding box center [517, 29] width 184 height 14
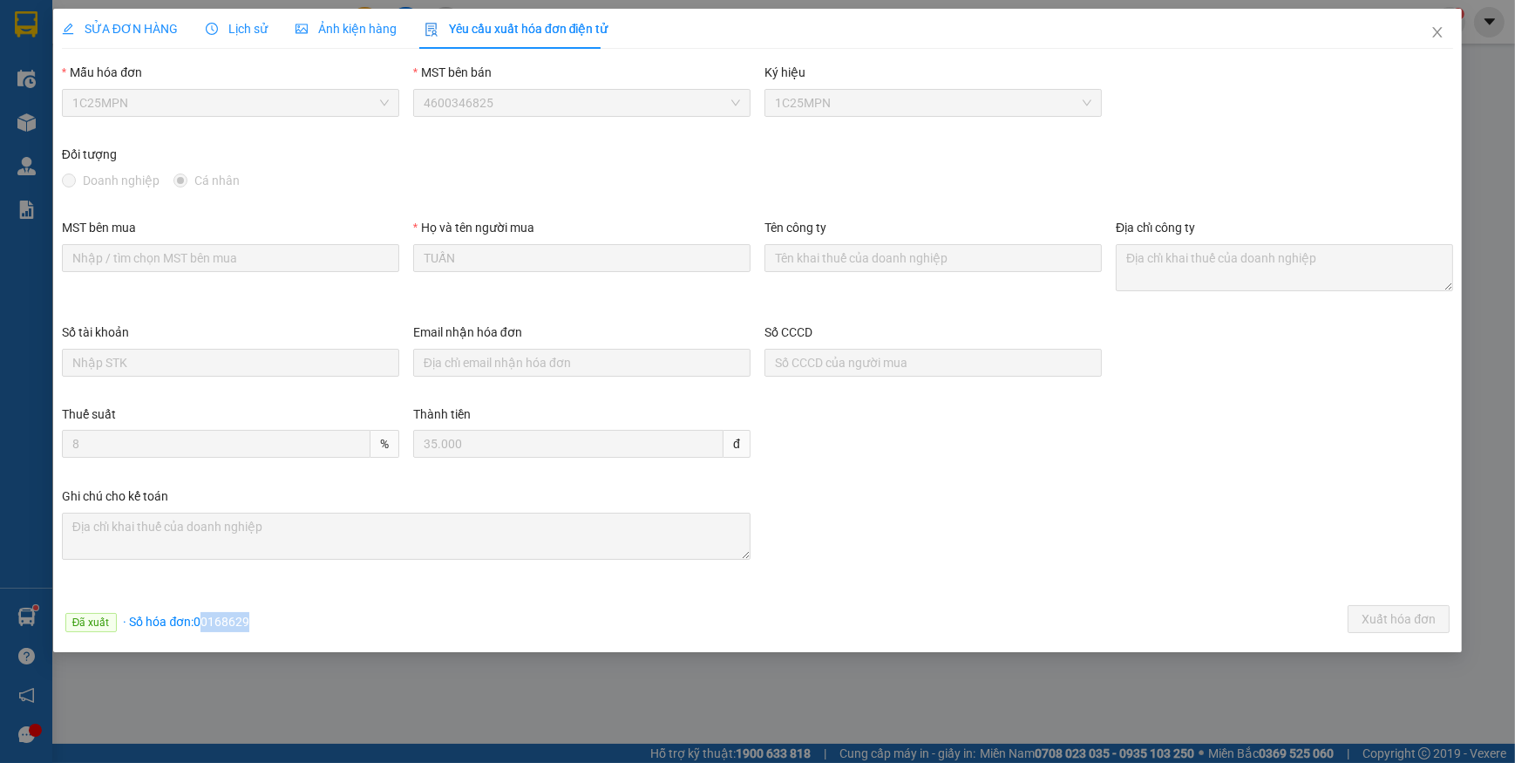
drag, startPoint x: 200, startPoint y: 622, endPoint x: 308, endPoint y: 626, distance: 108.2
click at [308, 626] on div "Đã xuất · Số hóa đơn: 00168629 Xuất hóa đơn" at bounding box center [757, 622] width 1398 height 34
drag, startPoint x: 308, startPoint y: 626, endPoint x: 189, endPoint y: 616, distance: 119.0
click at [189, 616] on span "· Số hóa đơn: 00168629" at bounding box center [187, 622] width 126 height 14
drag, startPoint x: 194, startPoint y: 615, endPoint x: 263, endPoint y: 623, distance: 69.4
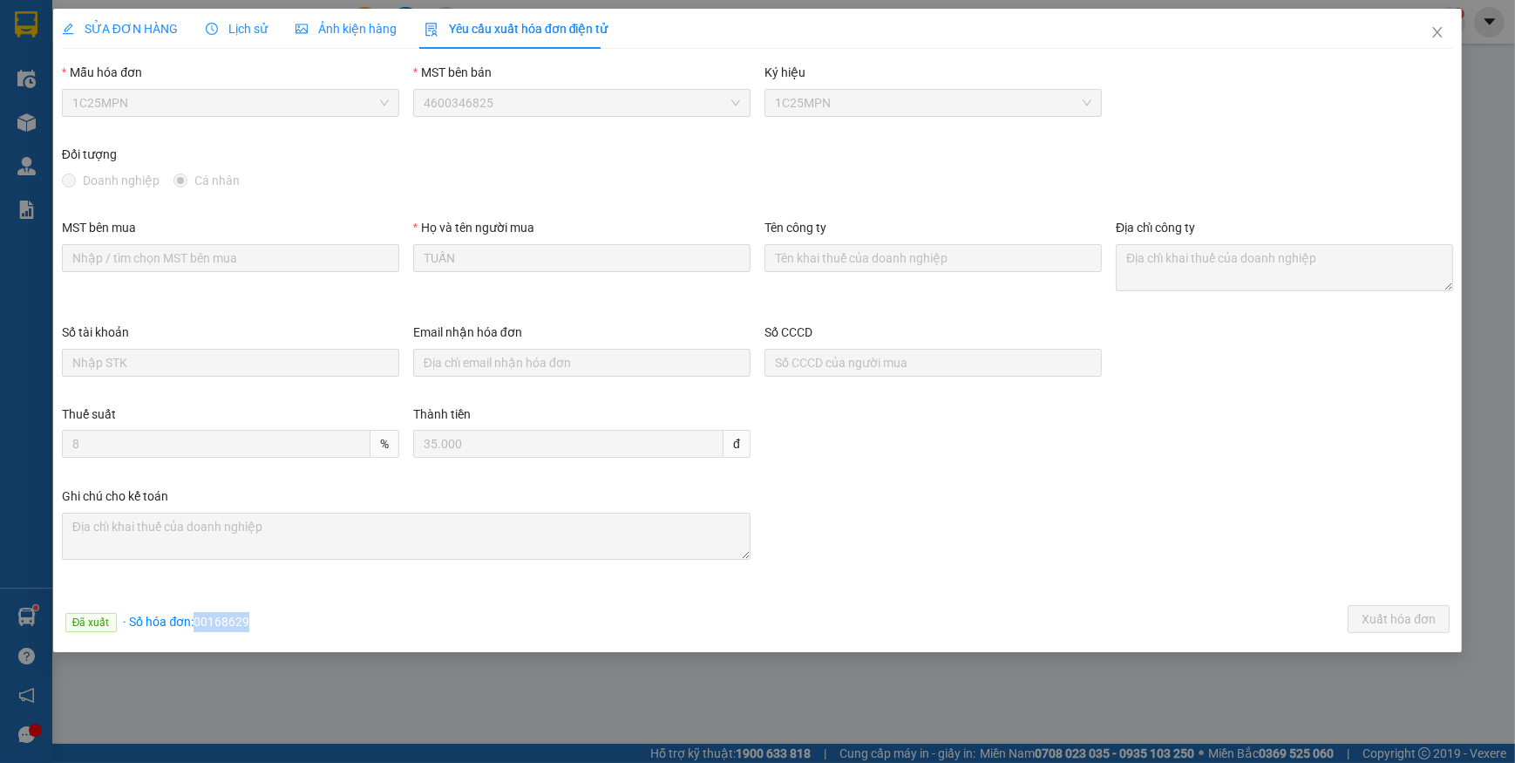
click at [263, 623] on div "Đã xuất · Số hóa đơn: 00168629 Xuất hóa đơn" at bounding box center [757, 622] width 1398 height 34
copy span "00168629"
click at [1436, 31] on icon "close" at bounding box center [1437, 32] width 10 height 10
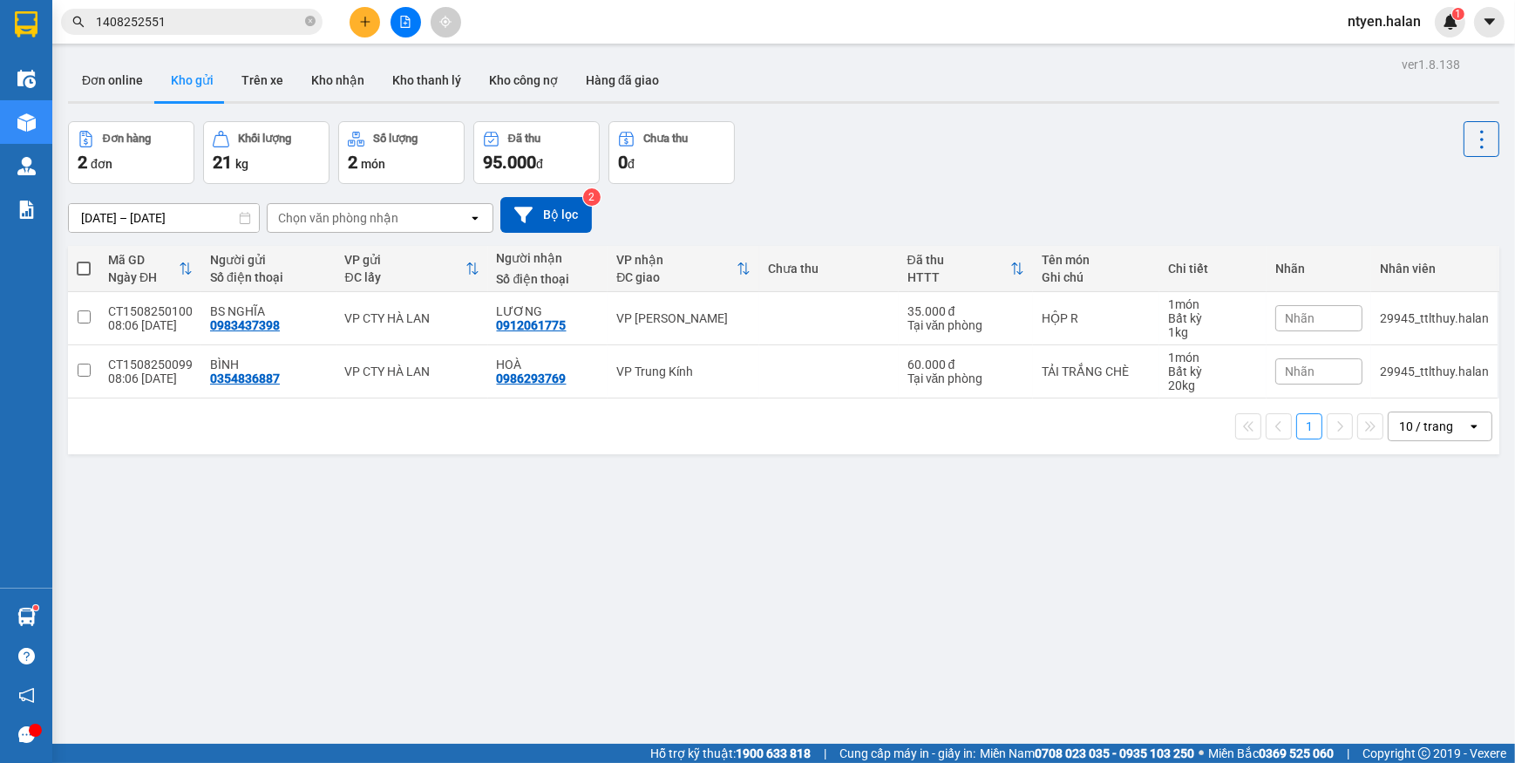
click at [285, 30] on input "1408252551" at bounding box center [199, 21] width 206 height 19
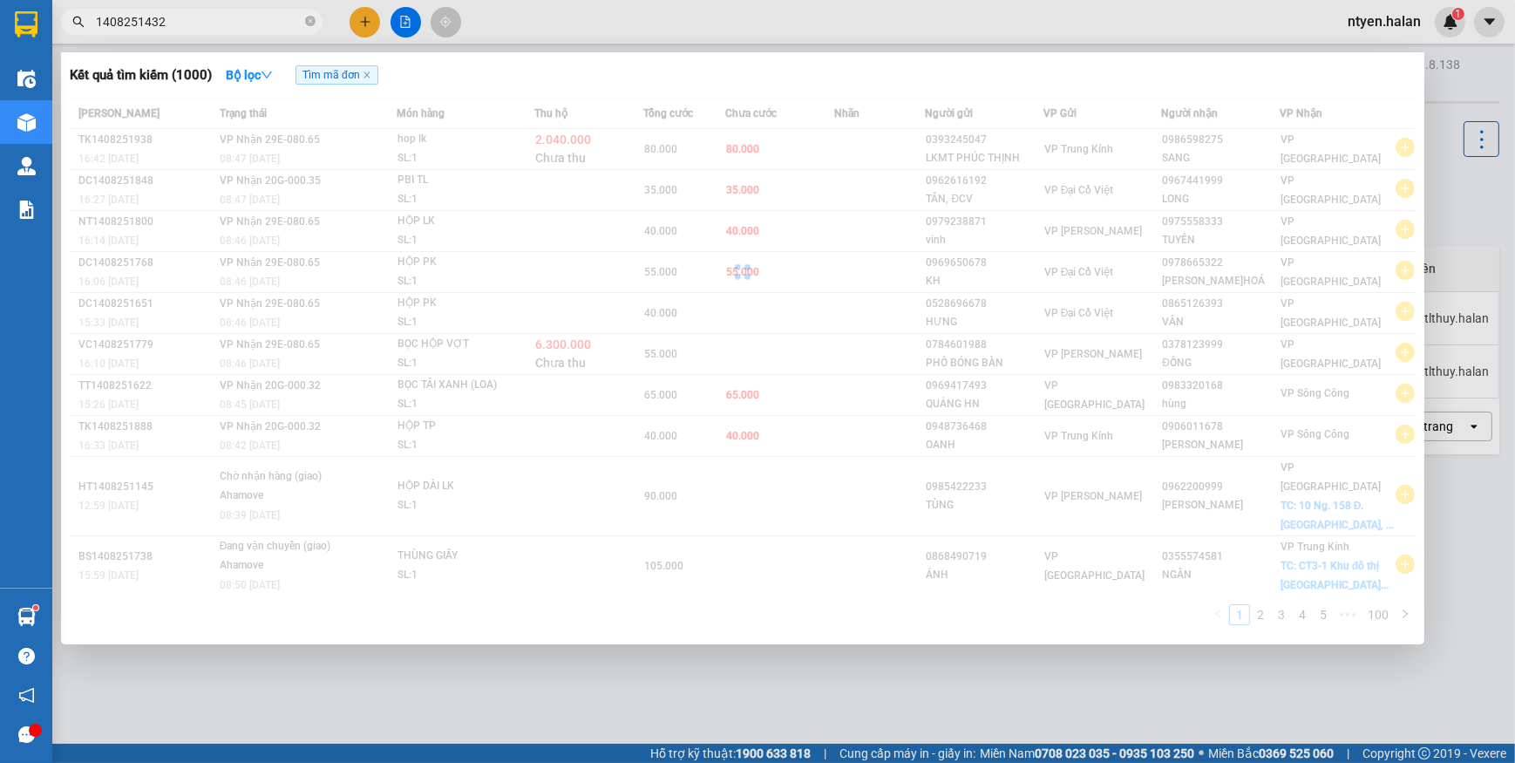
type input "1408251432"
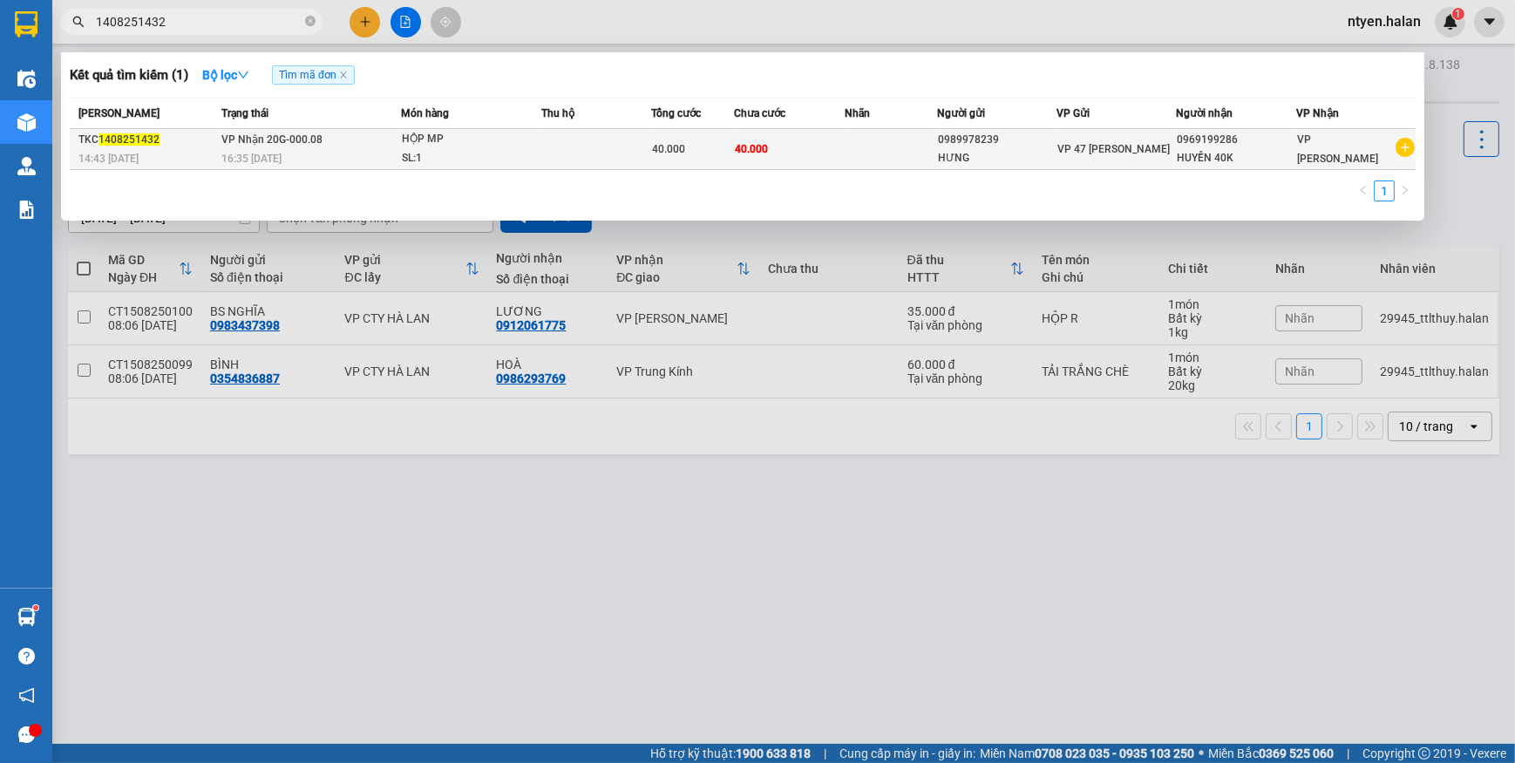
click at [262, 157] on span "16:35 [DATE]" at bounding box center [251, 159] width 60 height 12
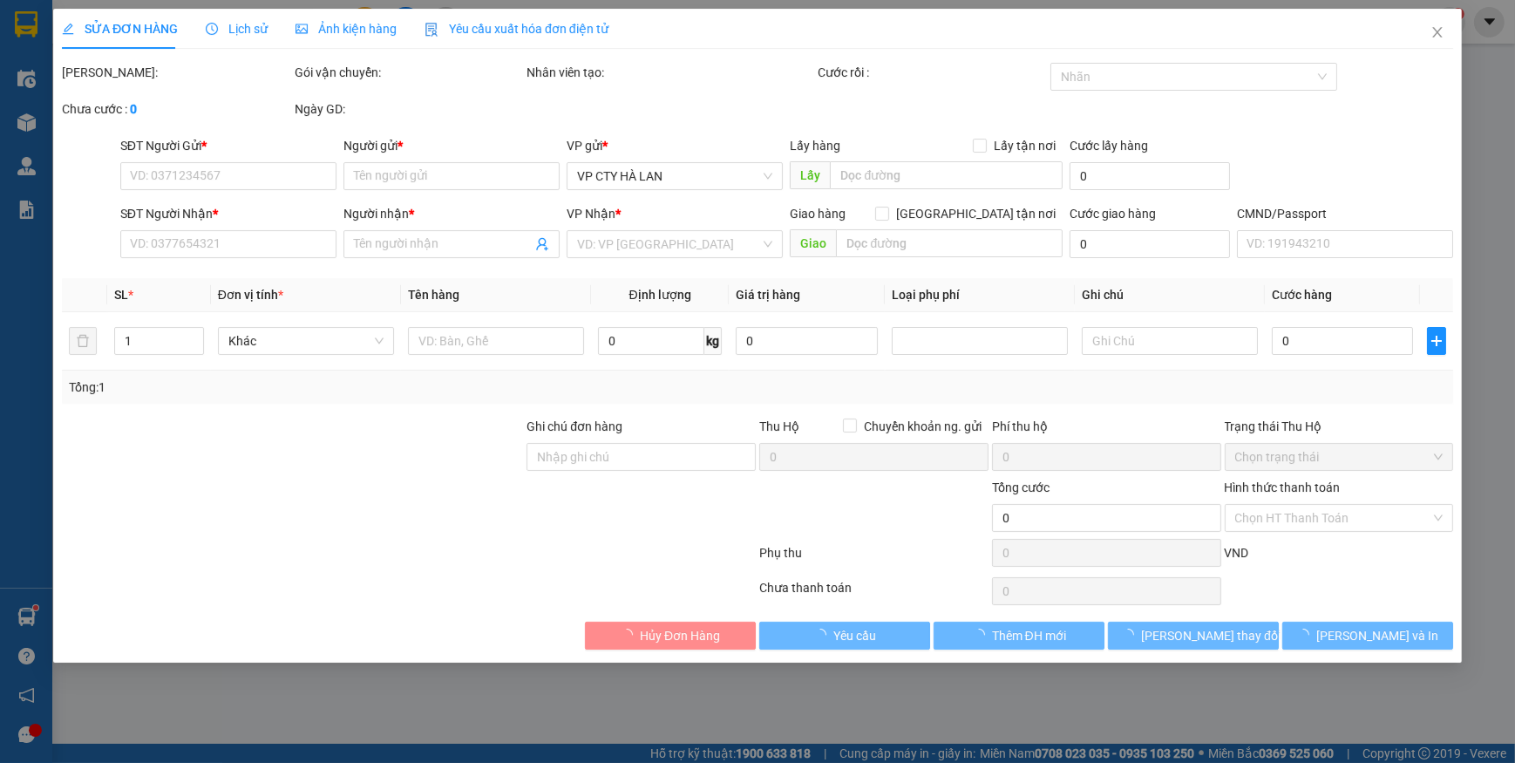
type input "0989978239"
type input "HƯNG"
type input "0969199286"
type input "HUYỀN 40K"
type input "40.000"
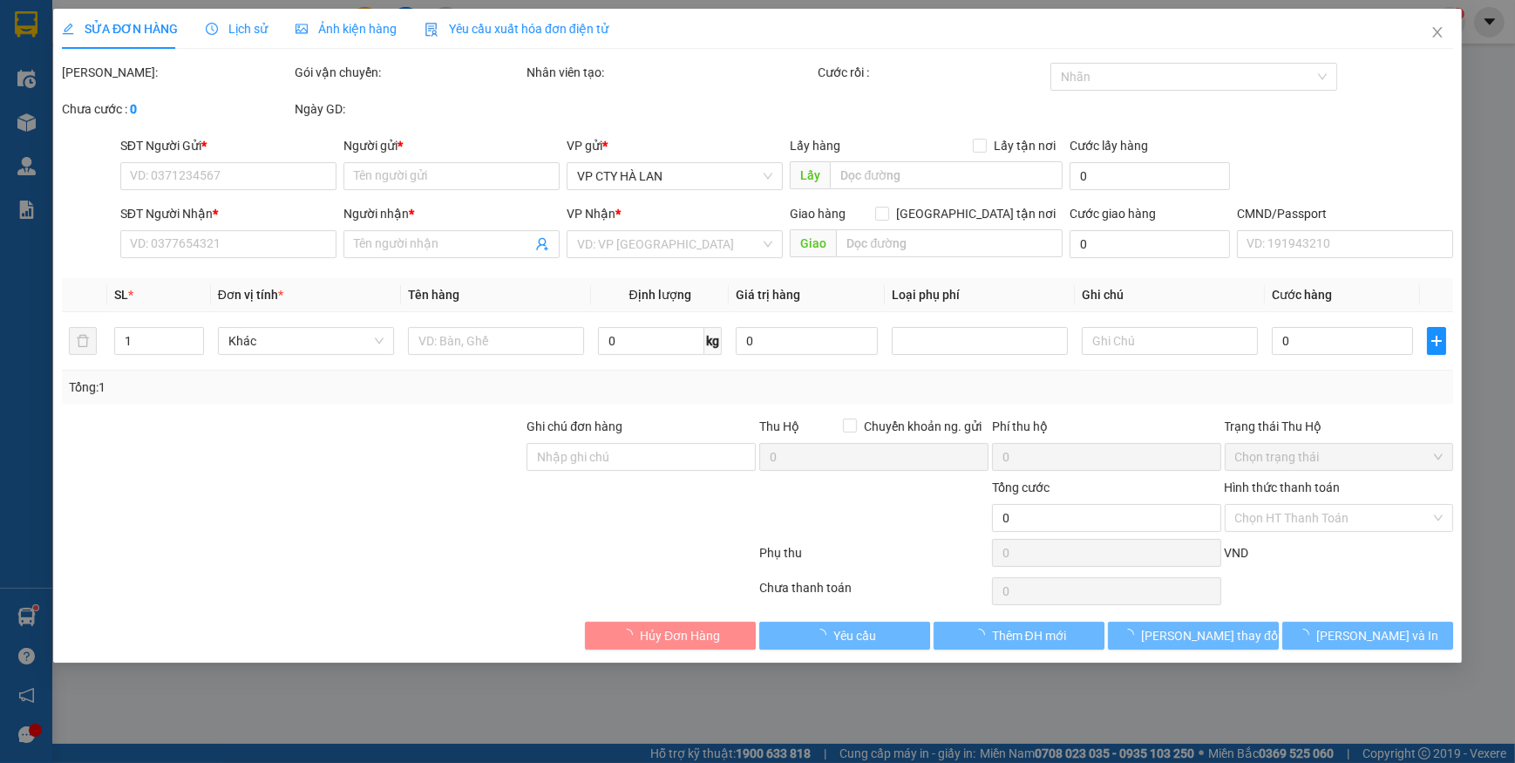
type input "40.000"
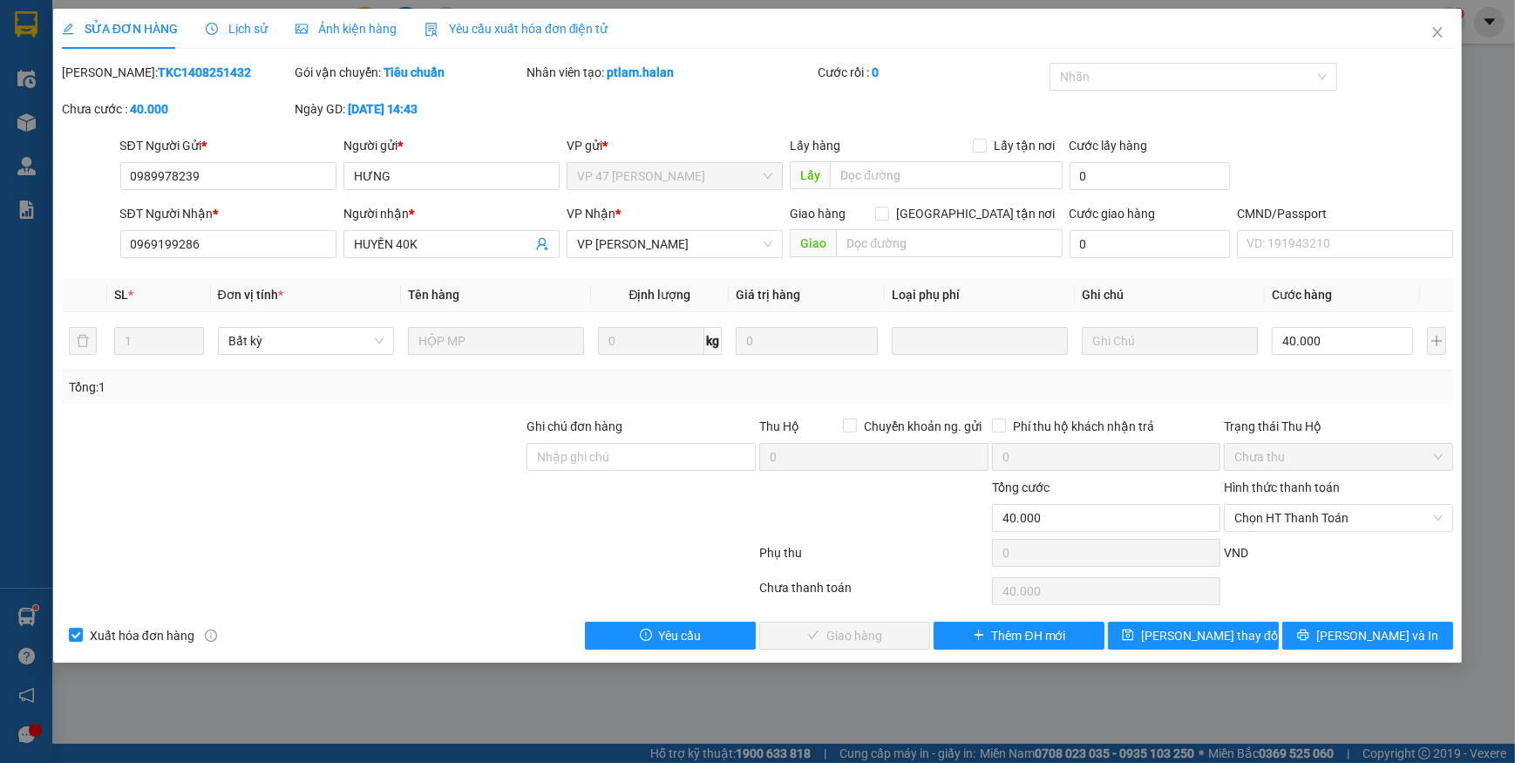
click at [494, 22] on span "Yêu cầu xuất hóa đơn điện tử" at bounding box center [517, 29] width 184 height 14
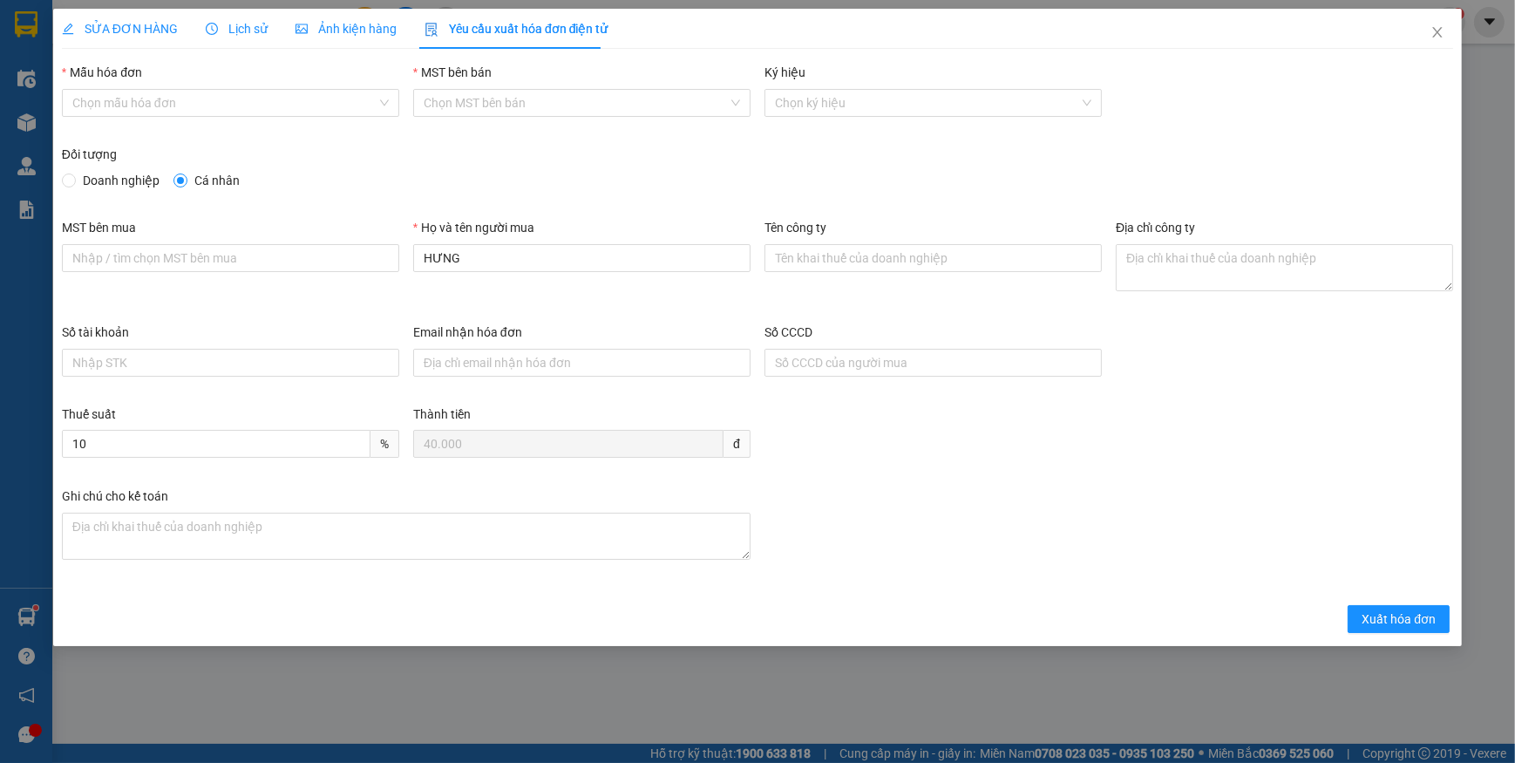
drag, startPoint x: 97, startPoint y: 105, endPoint x: 113, endPoint y: 119, distance: 22.2
click at [97, 104] on input "Mẫu hóa đơn" at bounding box center [224, 103] width 304 height 26
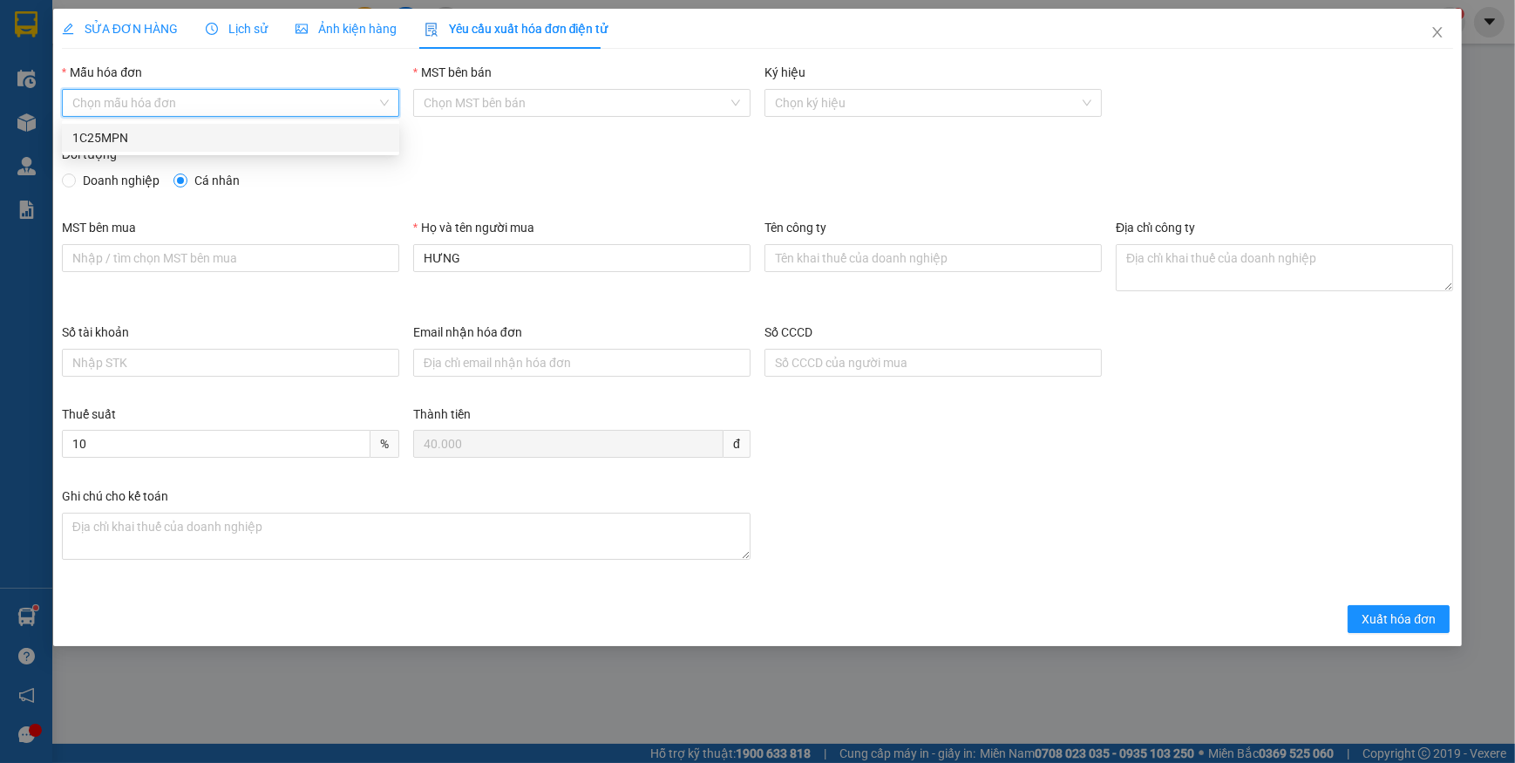
click at [99, 141] on div "1C25MPN" at bounding box center [230, 137] width 316 height 19
type input "8"
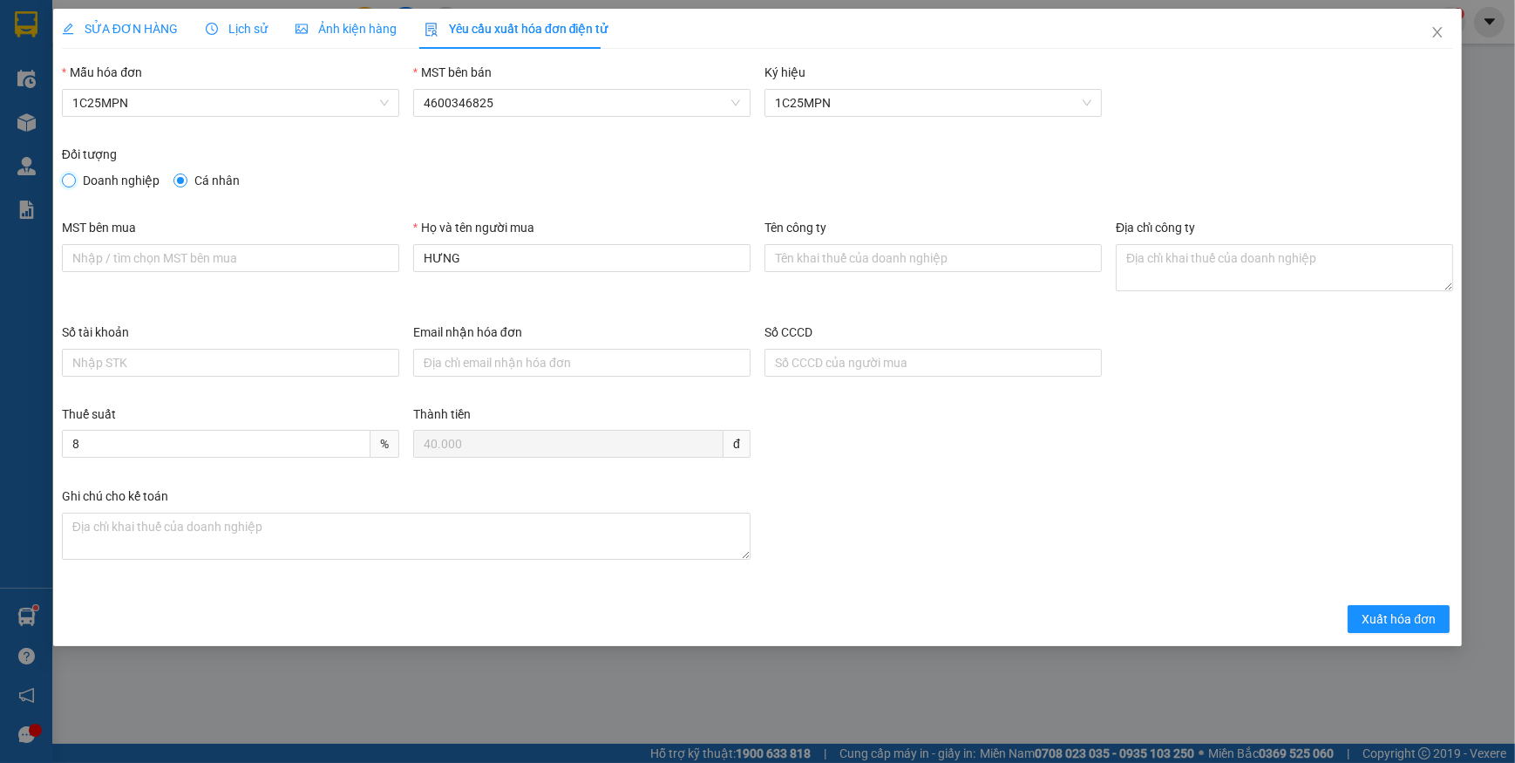
click at [68, 180] on input "Doanh nghiệp" at bounding box center [68, 179] width 12 height 12
radio input "true"
radio input "false"
click at [113, 266] on input "MST bên mua" at bounding box center [230, 258] width 337 height 28
paste input "4601636598"
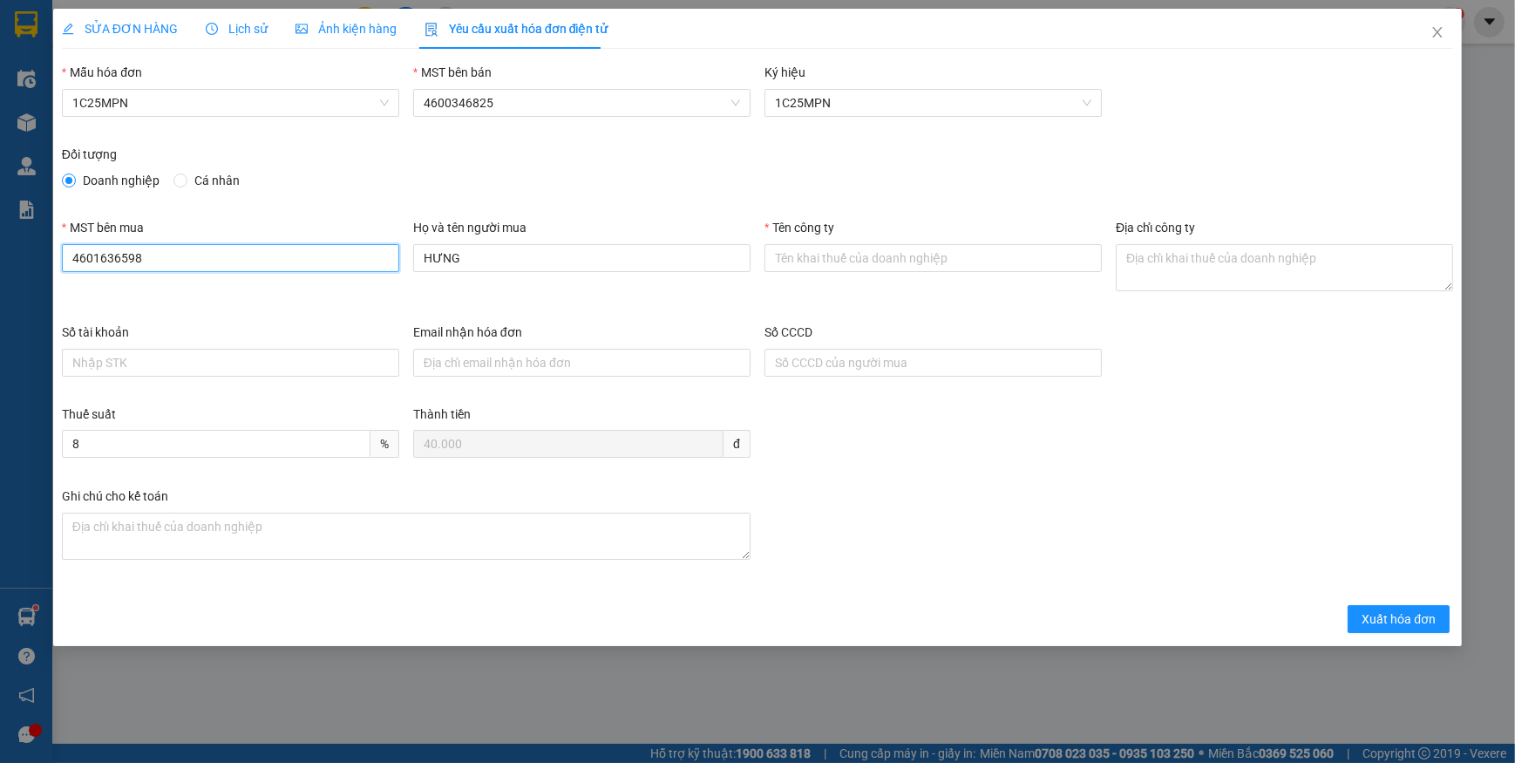
type input "4601636598"
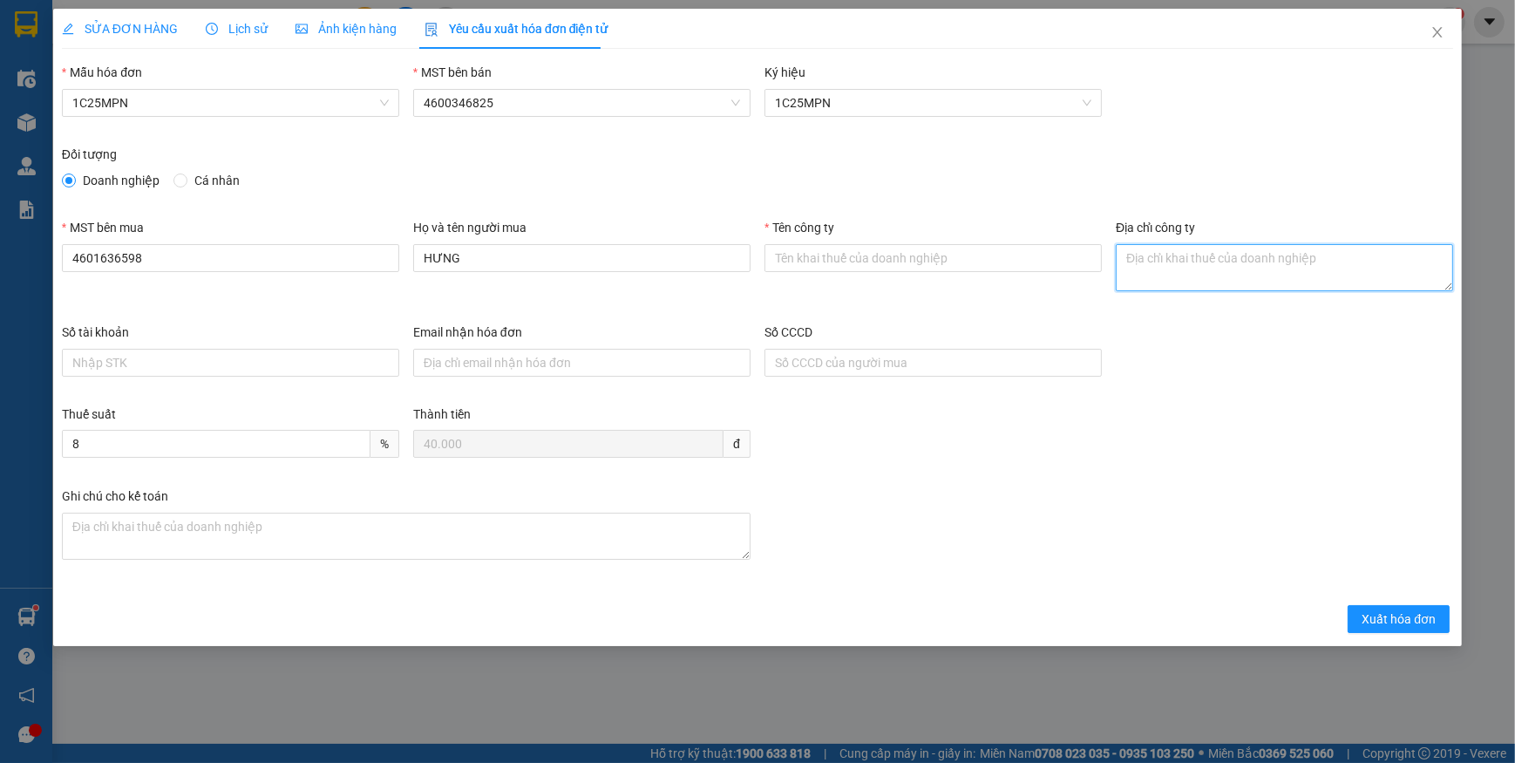
click at [1164, 265] on textarea "Địa chỉ công ty" at bounding box center [1284, 267] width 337 height 47
paste textarea "Số 17, ngõ 616, [GEOGRAPHIC_DATA][PERSON_NAME], [GEOGRAPHIC_DATA][PERSON_NAME],…"
type textarea "Số 17, ngõ 616, [GEOGRAPHIC_DATA][PERSON_NAME], [GEOGRAPHIC_DATA][PERSON_NAME],…"
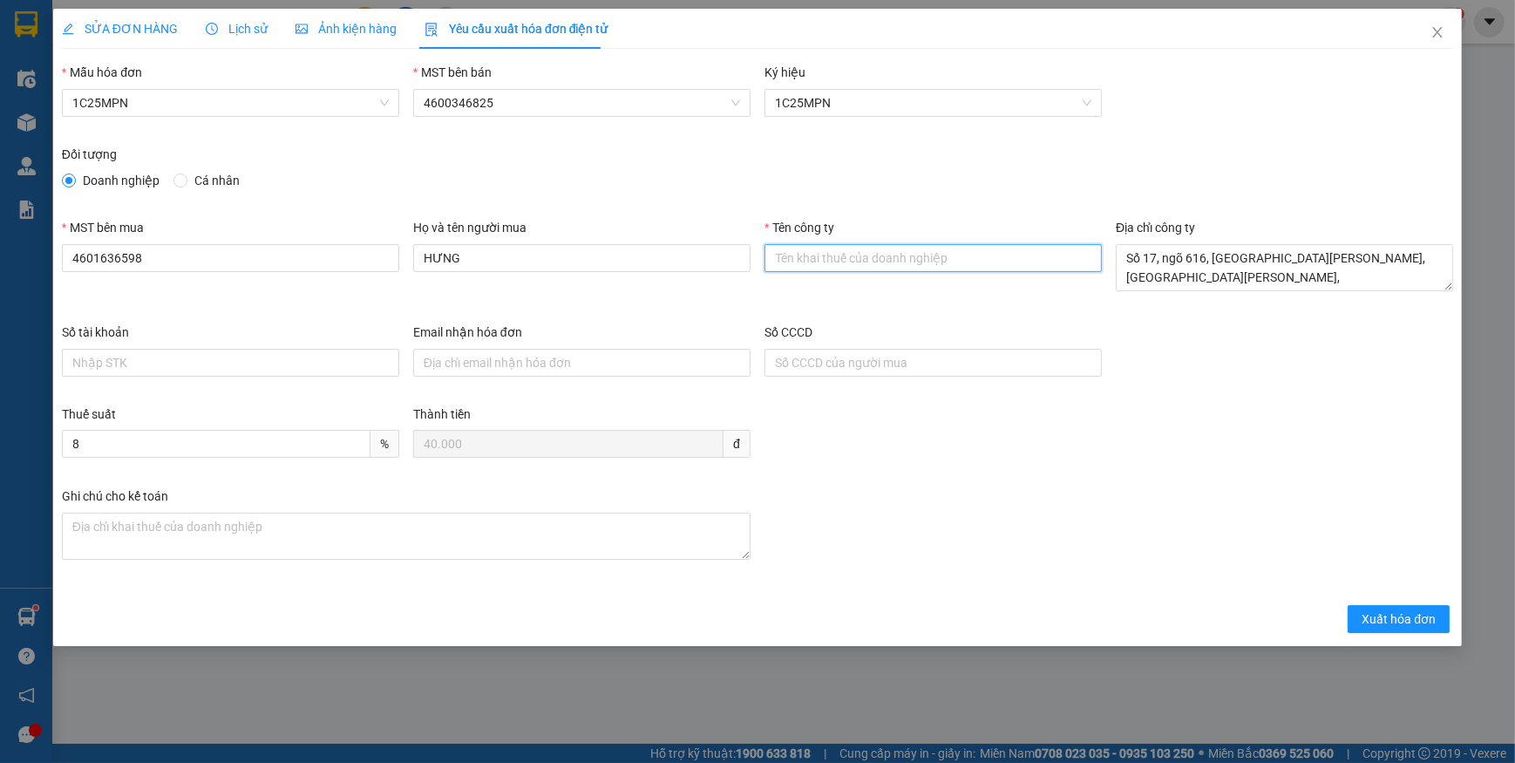
click at [915, 254] on input "Tên công ty" at bounding box center [933, 258] width 337 height 28
paste input "CÔNG TY TNHH THƯƠNG MẠI THCOS"
type input "CÔNG TY TNHH THƯƠNG MẠI THCOS"
drag, startPoint x: 472, startPoint y: 257, endPoint x: 328, endPoint y: 241, distance: 144.8
click at [329, 245] on div "MST bên mua 4601636598 Họ và tên người mua HƯNG Tên công ty CÔNG TY TNHH THƯƠNG…" at bounding box center [757, 270] width 1405 height 105
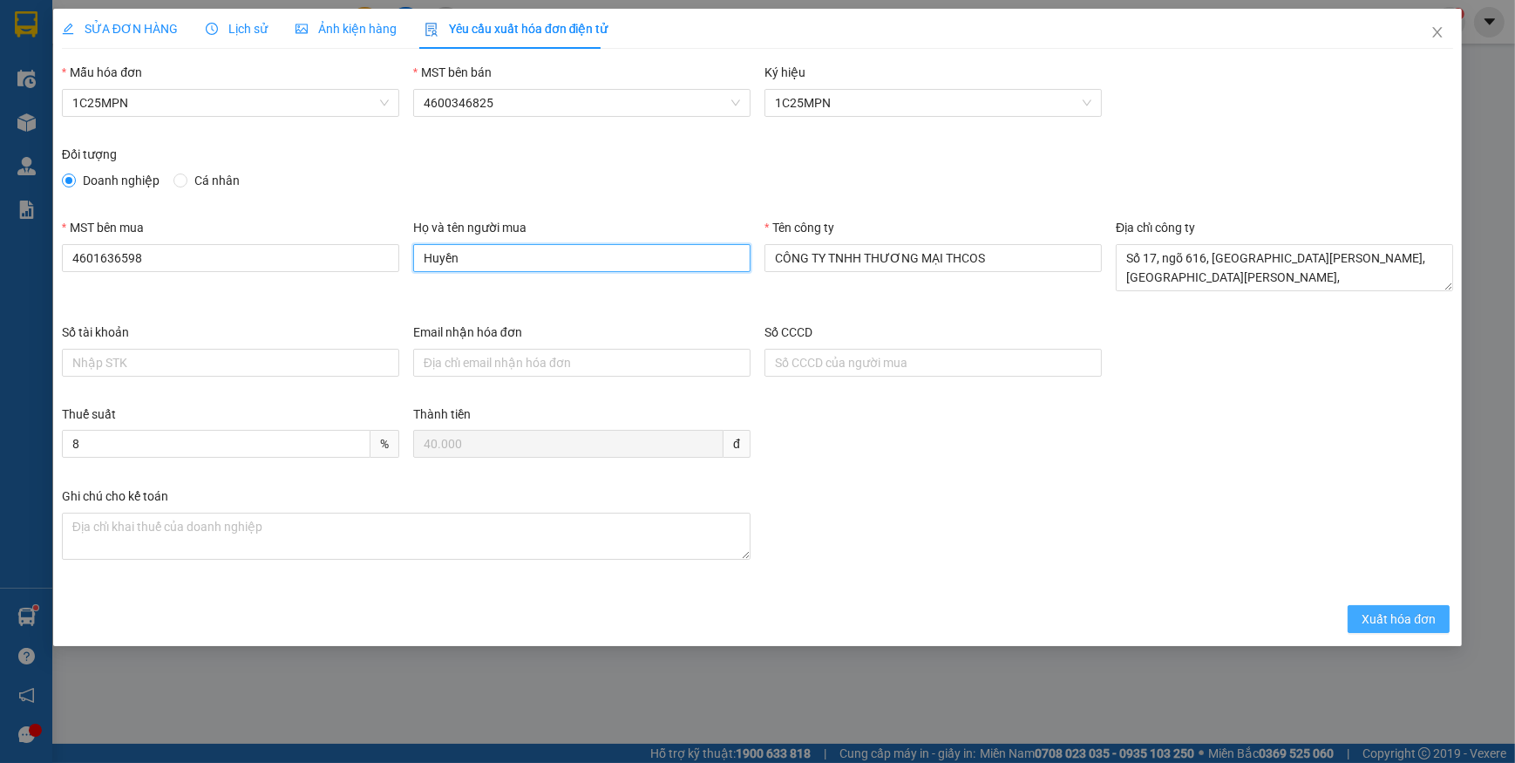
type input "Huyền"
click at [1402, 616] on span "Xuất hóa đơn" at bounding box center [1399, 618] width 74 height 19
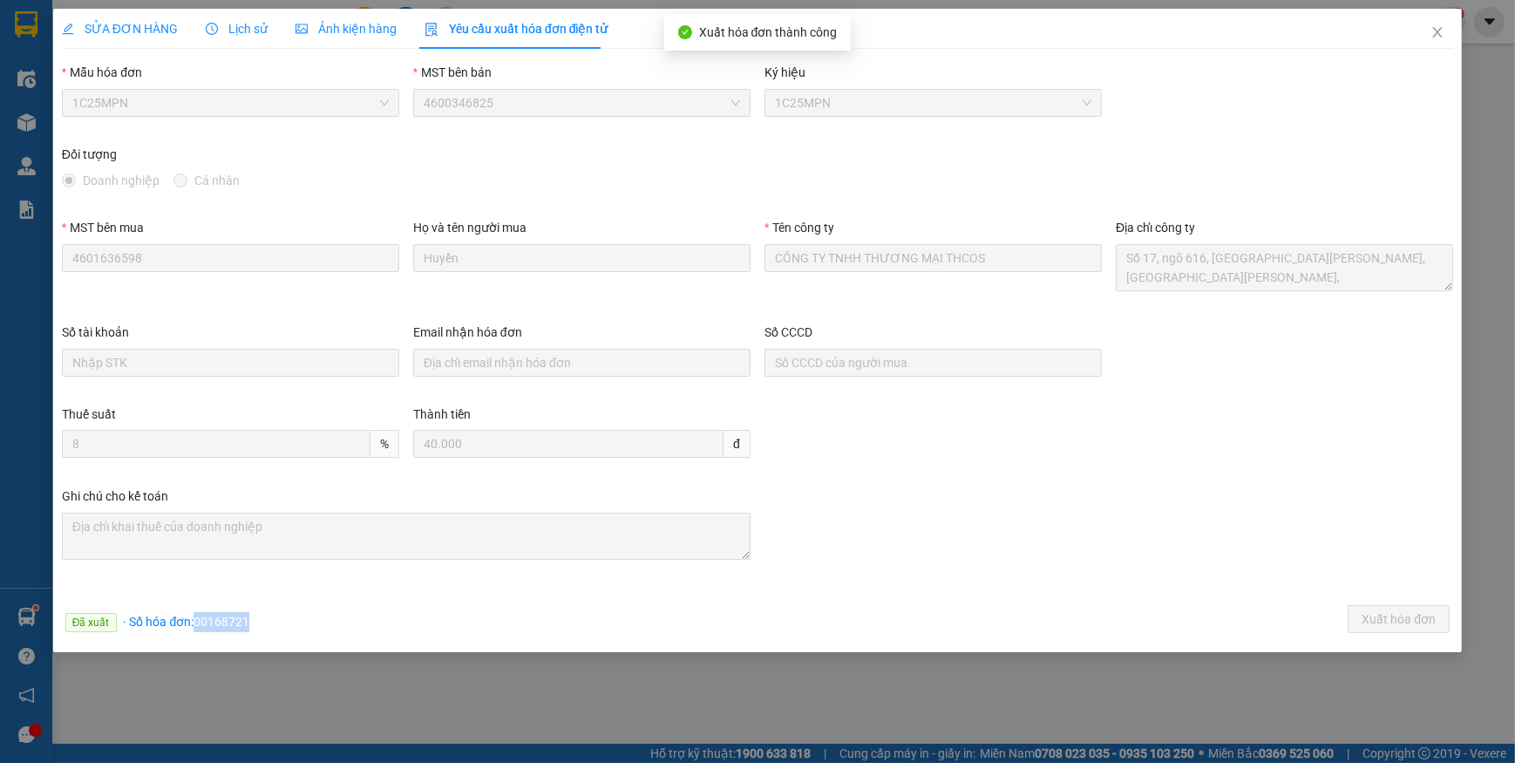
drag, startPoint x: 197, startPoint y: 620, endPoint x: 294, endPoint y: 620, distance: 96.8
click at [294, 620] on div "Đã xuất · Số hóa đơn: 00168721 Xuất hóa đơn" at bounding box center [757, 622] width 1398 height 34
copy span "00168721"
click at [1431, 37] on icon "close" at bounding box center [1438, 32] width 14 height 14
